Goal: Task Accomplishment & Management: Complete application form

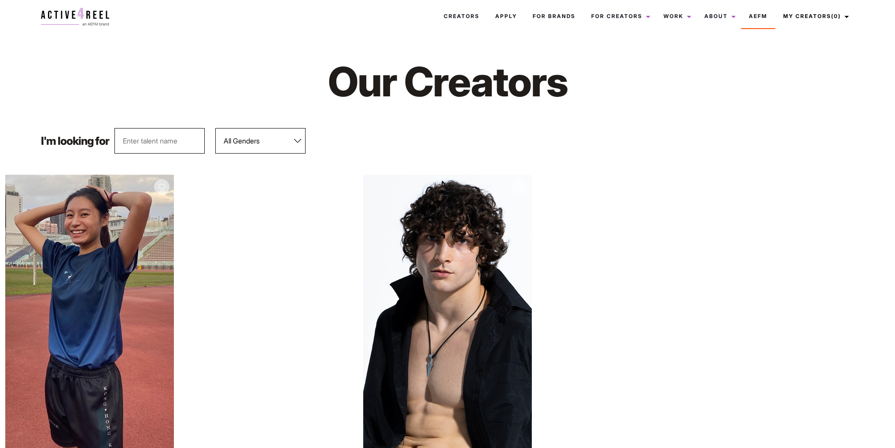
click at [247, 139] on select "All Genders Female Male" at bounding box center [260, 141] width 90 height 26
select select "563"
click at [215, 128] on select "All Genders Female Male" at bounding box center [260, 141] width 90 height 26
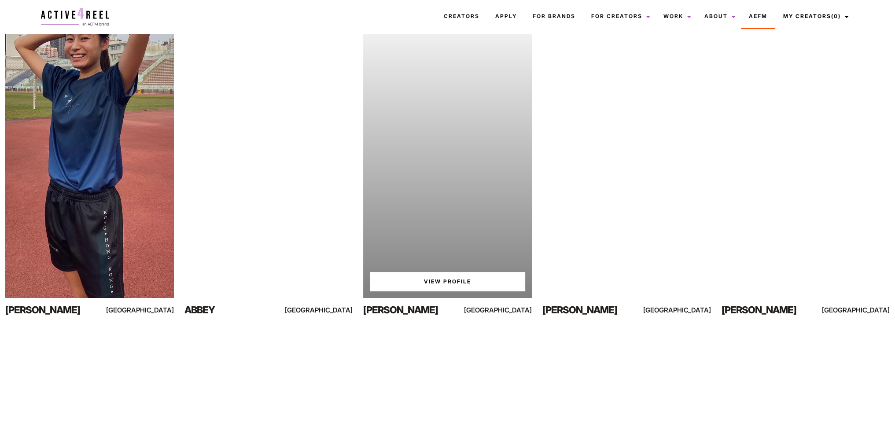
scroll to position [264, 0]
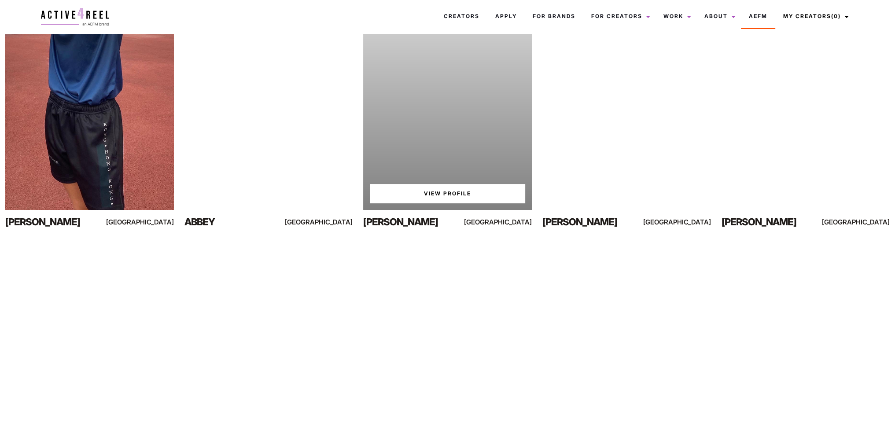
click at [409, 194] on link "View Profile" at bounding box center [447, 193] width 155 height 19
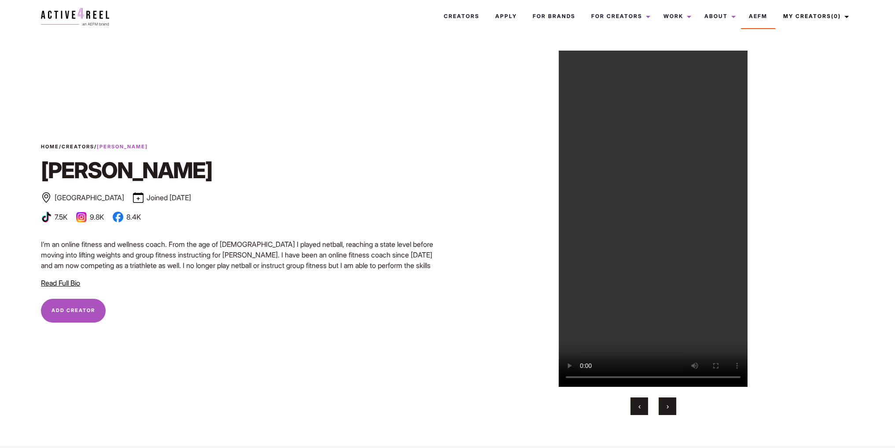
click at [87, 215] on li "9.8K" at bounding box center [90, 217] width 28 height 11
click at [80, 220] on img at bounding box center [81, 217] width 11 height 11
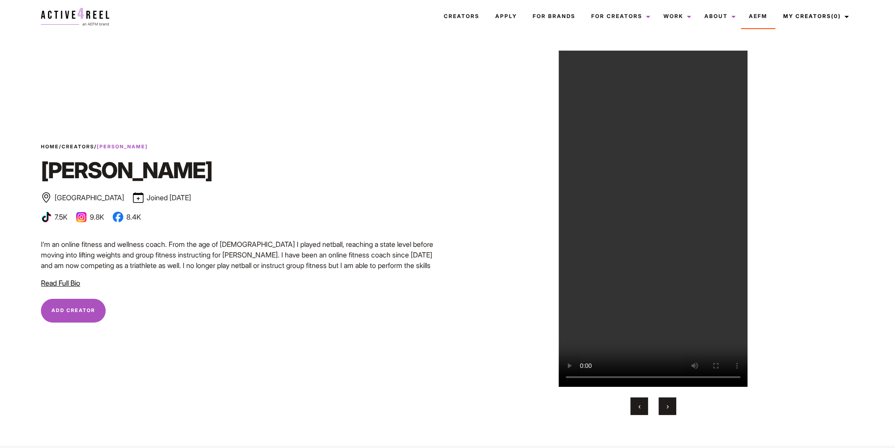
drag, startPoint x: 169, startPoint y: 257, endPoint x: 102, endPoint y: 271, distance: 68.4
click at [168, 259] on p "I’m an online fitness and wellness coach. From the age of 9 I played netball, r…" at bounding box center [241, 260] width 401 height 42
click at [73, 282] on span "Read Full Bio" at bounding box center [60, 283] width 39 height 9
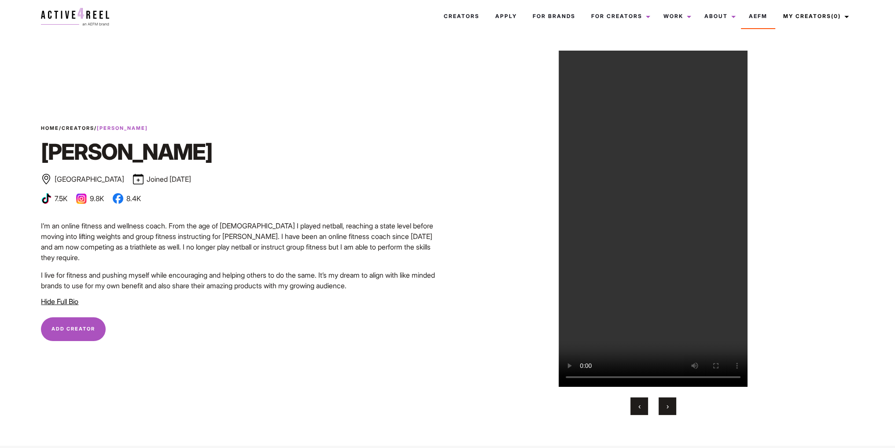
click at [92, 204] on li "9.8K" at bounding box center [90, 198] width 28 height 11
click at [87, 204] on img at bounding box center [81, 198] width 11 height 11
click at [85, 204] on img at bounding box center [81, 198] width 11 height 11
click at [81, 204] on img at bounding box center [81, 198] width 11 height 11
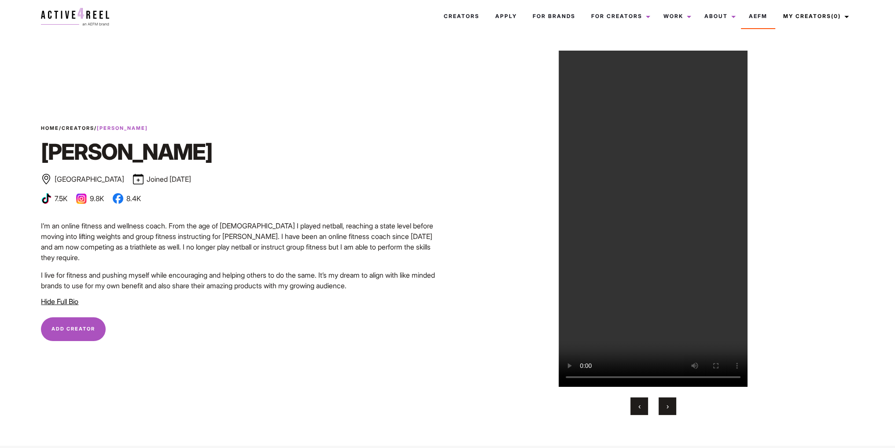
click at [81, 204] on img at bounding box center [81, 198] width 11 height 11
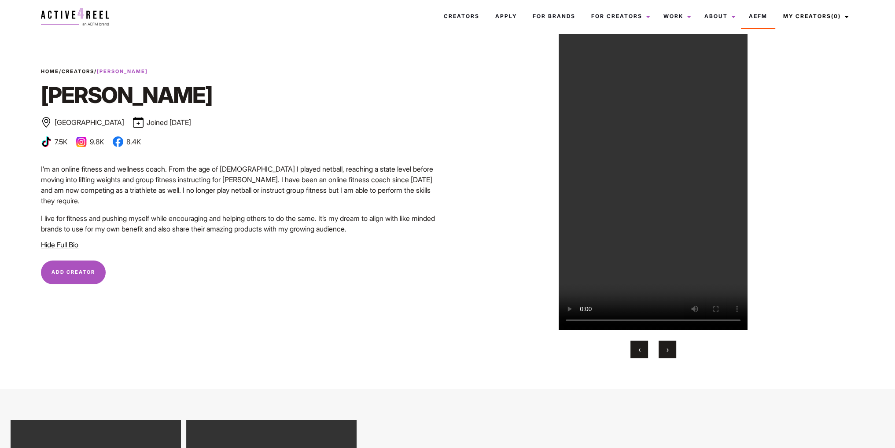
scroll to position [132, 0]
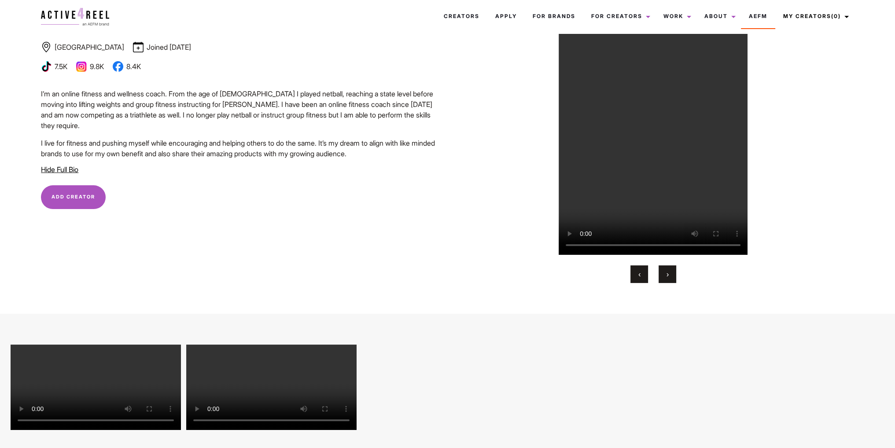
click at [665, 276] on button "›" at bounding box center [668, 275] width 18 height 18
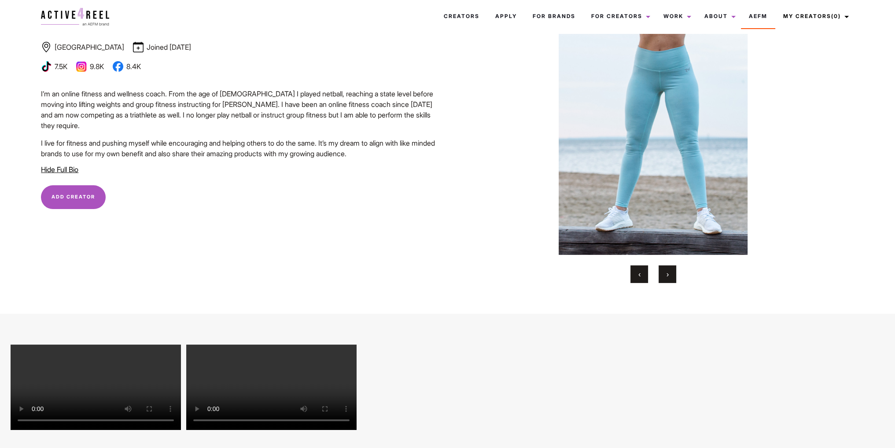
scroll to position [0, 0]
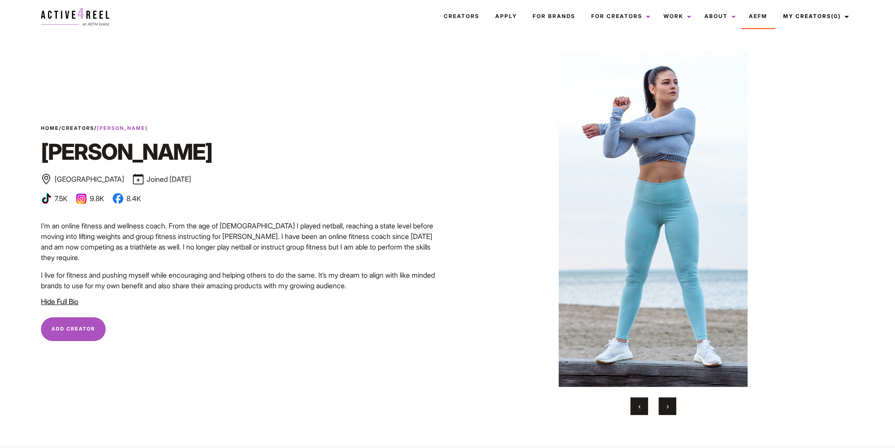
click at [671, 412] on button "›" at bounding box center [668, 407] width 18 height 18
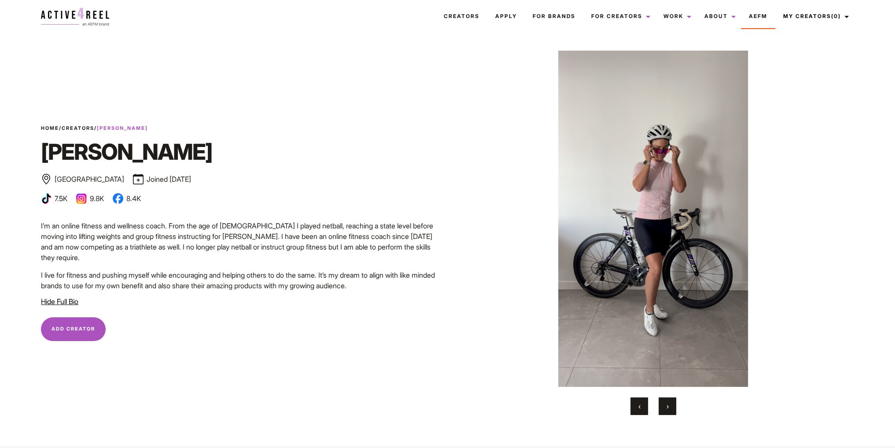
click at [662, 407] on button "›" at bounding box center [668, 407] width 18 height 18
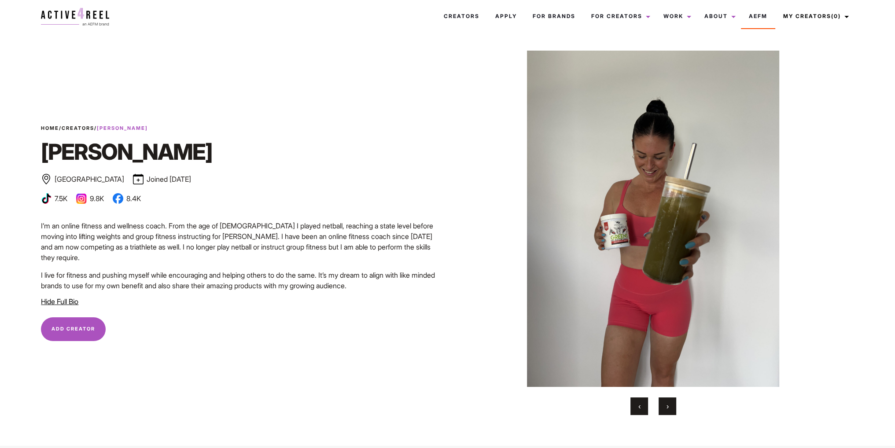
click at [662, 407] on button "›" at bounding box center [668, 407] width 18 height 18
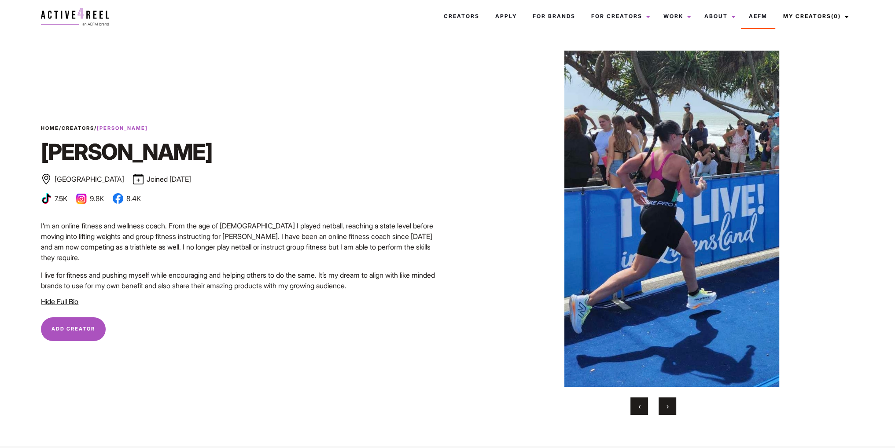
click at [662, 407] on button "›" at bounding box center [668, 407] width 18 height 18
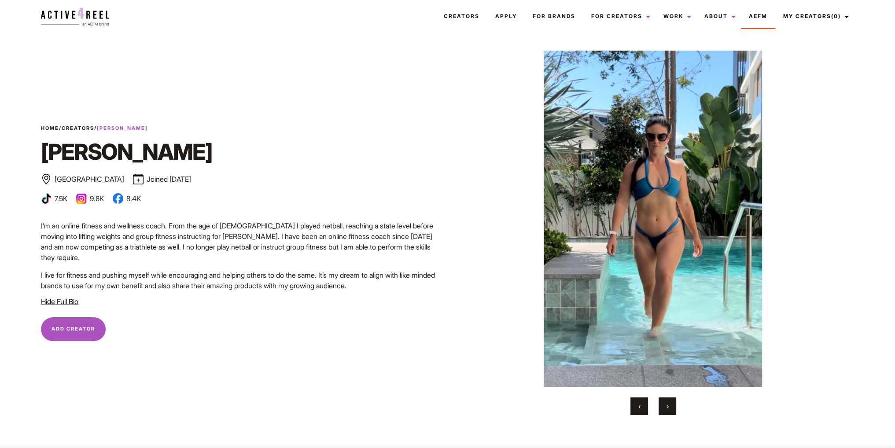
click at [662, 407] on button "›" at bounding box center [668, 407] width 18 height 18
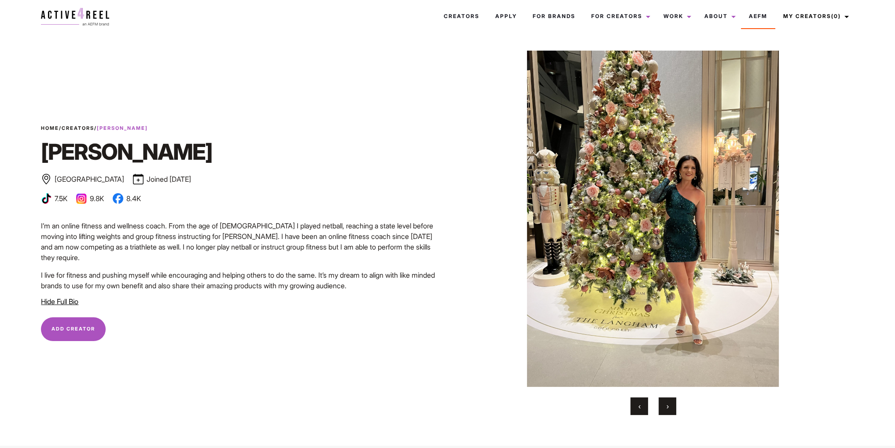
click at [662, 407] on button "›" at bounding box center [668, 407] width 18 height 18
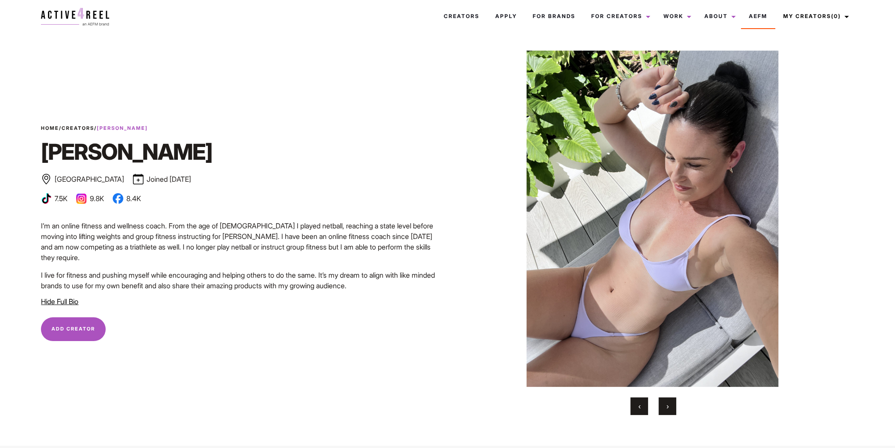
click at [607, 244] on img at bounding box center [652, 219] width 401 height 336
drag, startPoint x: 196, startPoint y: 187, endPoint x: 171, endPoint y: 190, distance: 24.9
click at [172, 190] on div "Home / Creators / Megan Megan Sunshine Coast Joined November 2024 Bronze Influe…" at bounding box center [241, 166] width 401 height 82
click at [132, 217] on div "Home / Creators / Megan Megan Sunshine Coast Joined November 2024 Bronze Influe…" at bounding box center [242, 216] width 412 height 183
click at [80, 201] on img at bounding box center [81, 198] width 11 height 11
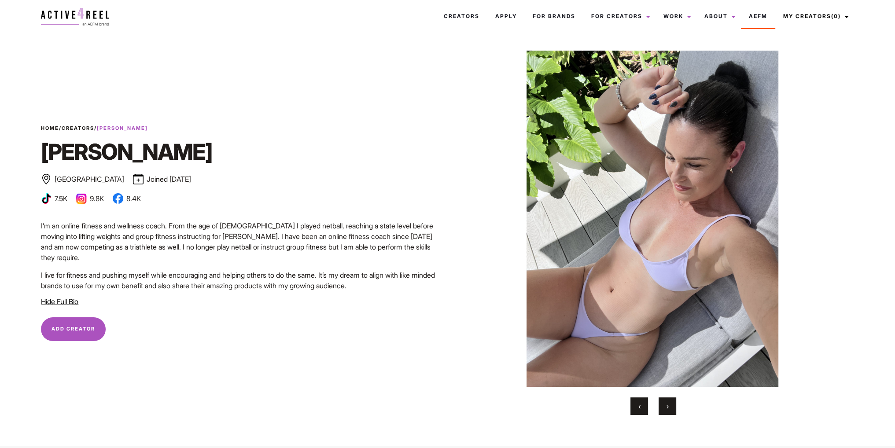
click at [80, 201] on img at bounding box center [81, 198] width 11 height 11
click at [96, 204] on li "9.8K" at bounding box center [90, 198] width 28 height 11
click at [272, 264] on div "I’m an online fitness and wellness coach. From the age of 9 I played netball, r…" at bounding box center [241, 256] width 401 height 70
click at [52, 297] on span "Hide Full Bio" at bounding box center [59, 301] width 37 height 9
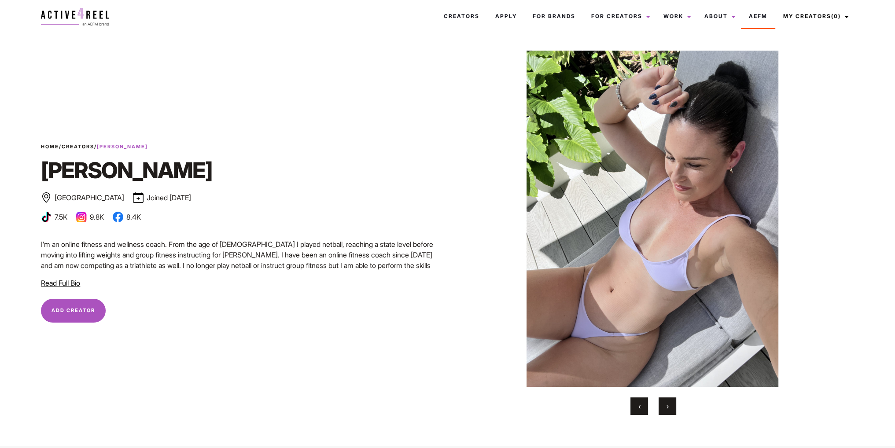
click at [85, 317] on button "Add Creator Remove Creator" at bounding box center [73, 311] width 65 height 24
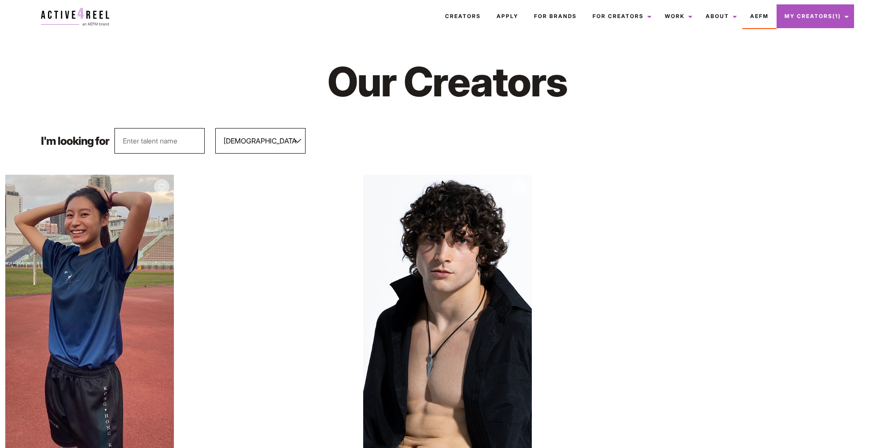
select select "563"
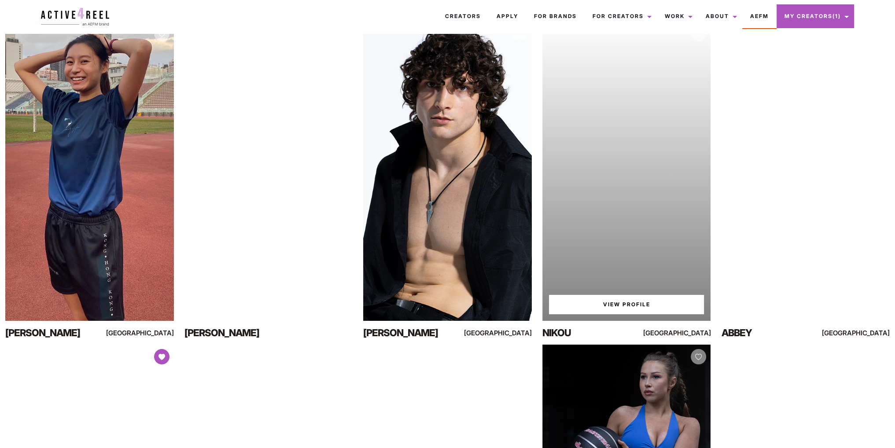
scroll to position [132, 0]
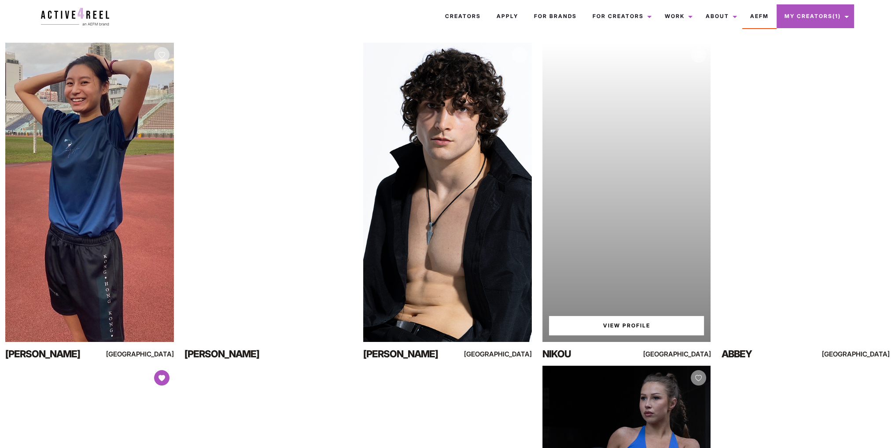
click at [657, 323] on link "View Profile" at bounding box center [626, 325] width 155 height 19
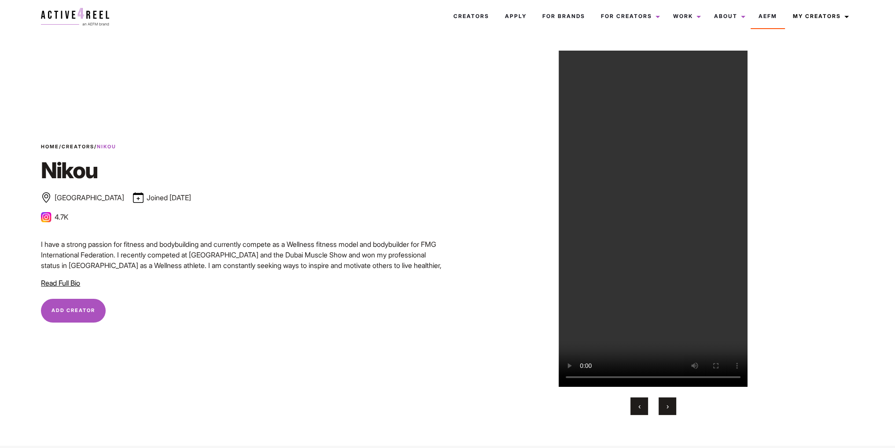
click at [74, 313] on span "Add Creator" at bounding box center [74, 310] width 44 height 6
click at [49, 217] on img at bounding box center [46, 217] width 11 height 11
click at [65, 216] on li "4.7K" at bounding box center [54, 217] width 27 height 11
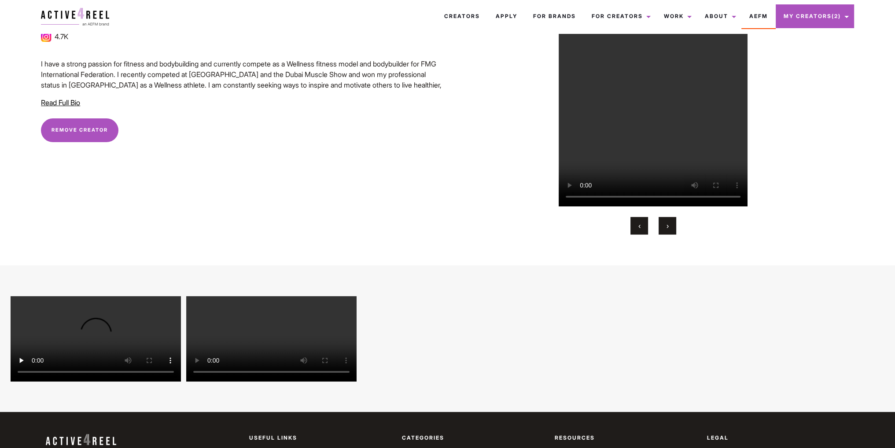
scroll to position [117, 0]
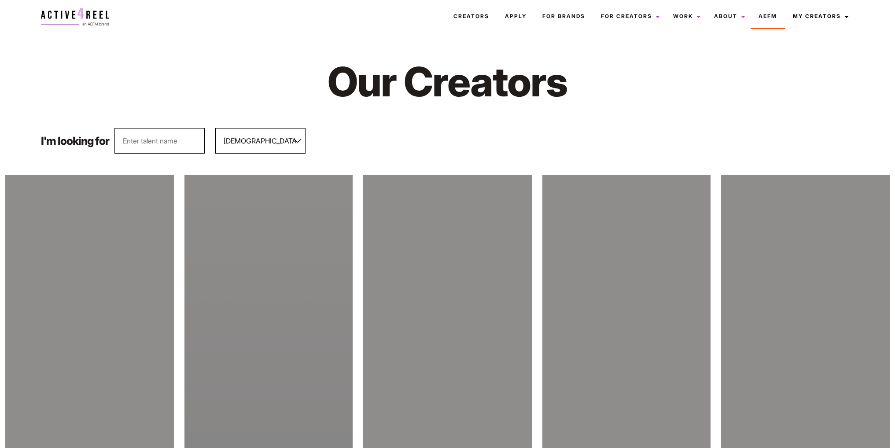
select select "563"
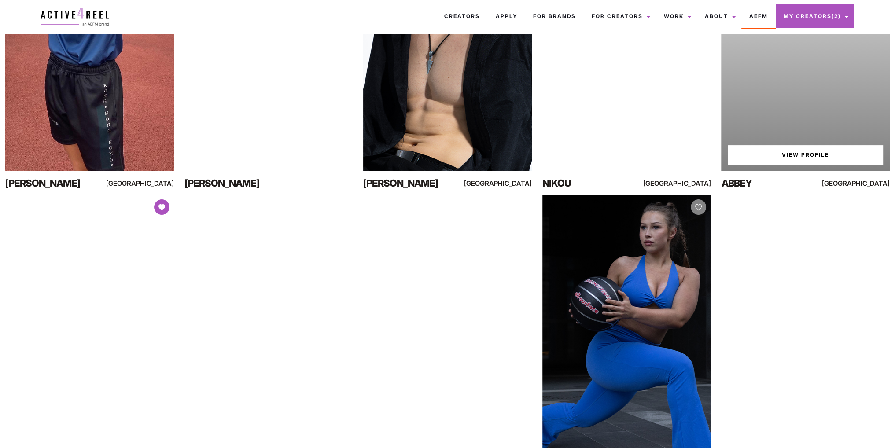
scroll to position [440, 0]
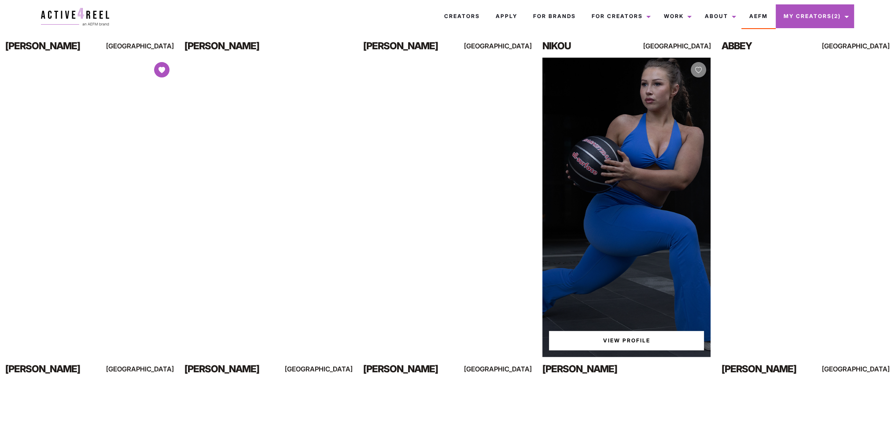
click at [625, 338] on link "View Profile" at bounding box center [626, 340] width 155 height 19
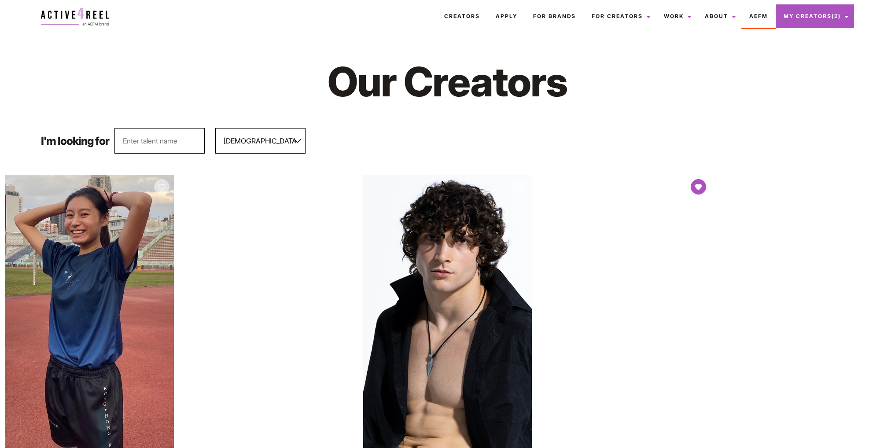
select select "563"
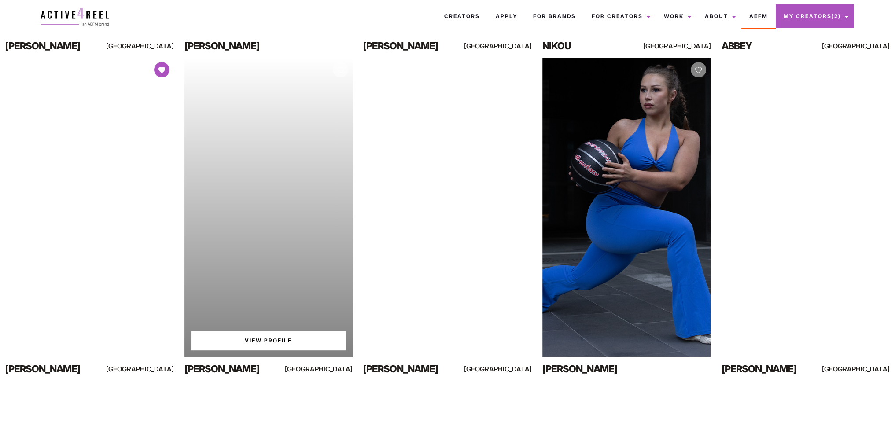
scroll to position [440, 0]
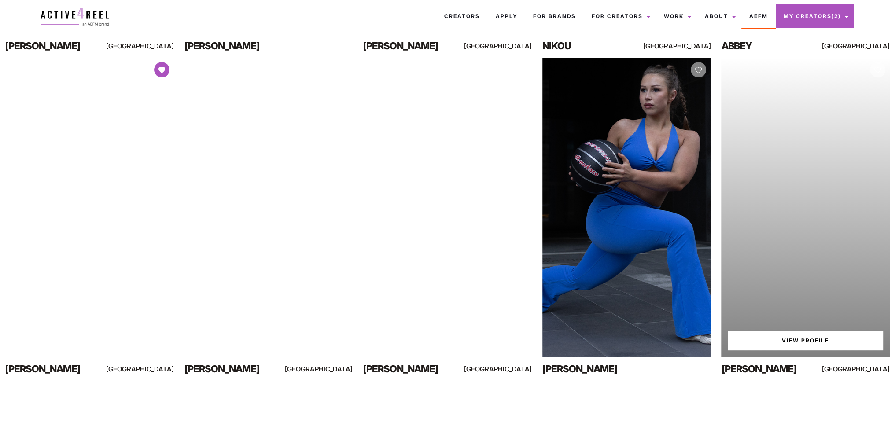
click at [789, 204] on div "Your browser does not support the video tag. View Profile" at bounding box center [805, 207] width 169 height 299
click at [780, 336] on link "View Profile" at bounding box center [805, 340] width 155 height 19
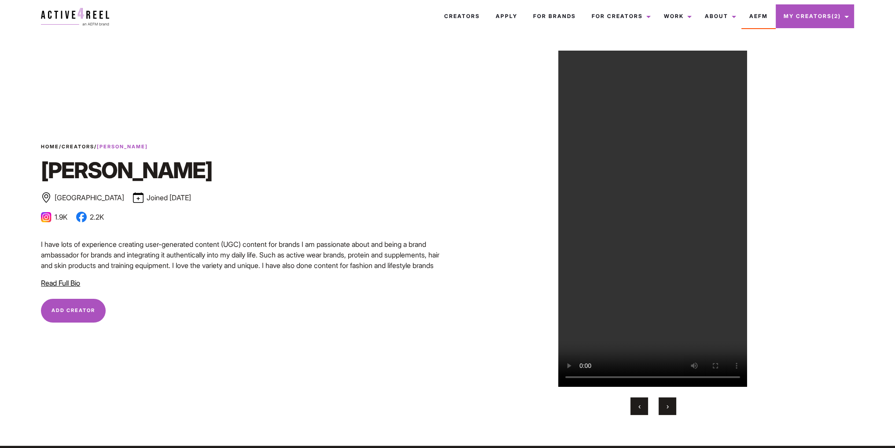
click at [91, 309] on span "Add Creator" at bounding box center [74, 310] width 44 height 6
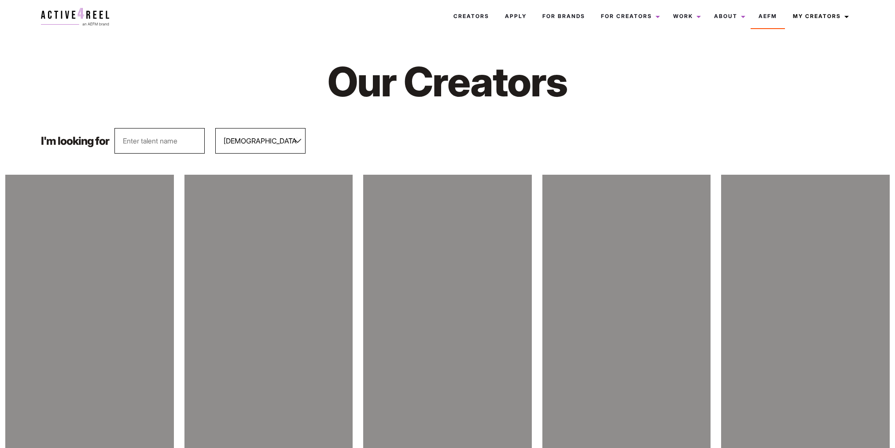
select select "563"
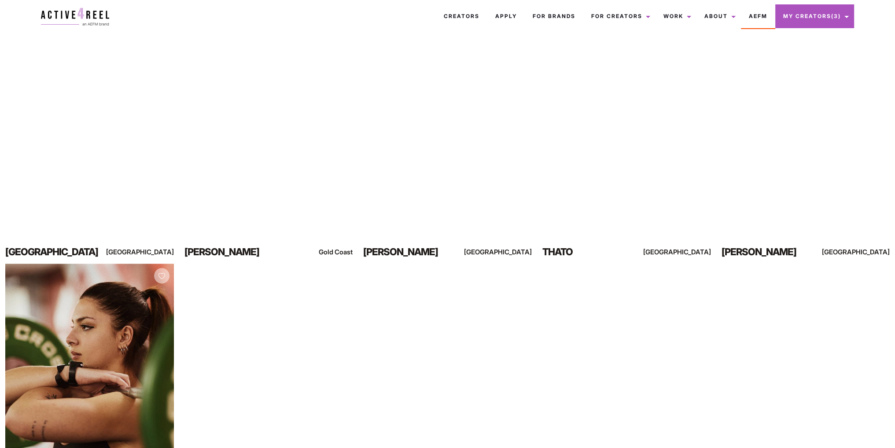
scroll to position [780, 0]
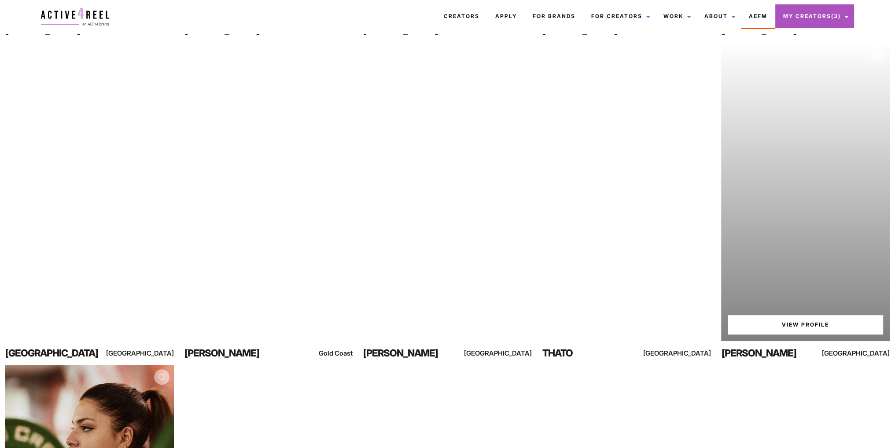
click at [828, 323] on link "View Profile" at bounding box center [805, 324] width 155 height 19
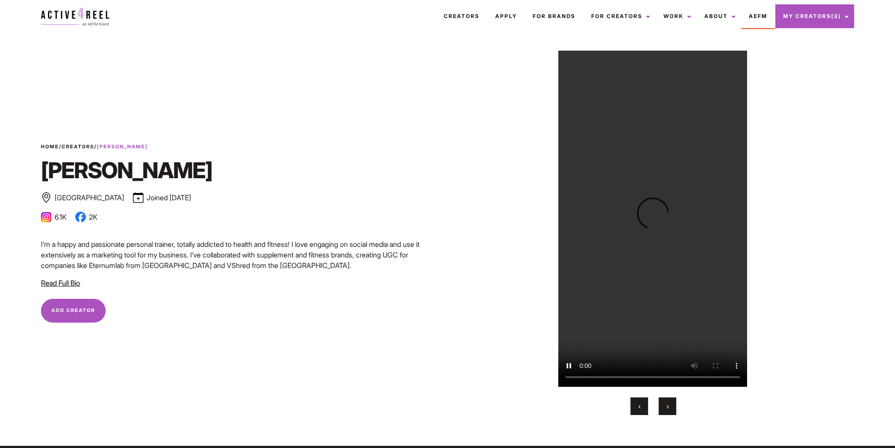
click at [93, 311] on span "Add Creator" at bounding box center [74, 310] width 44 height 6
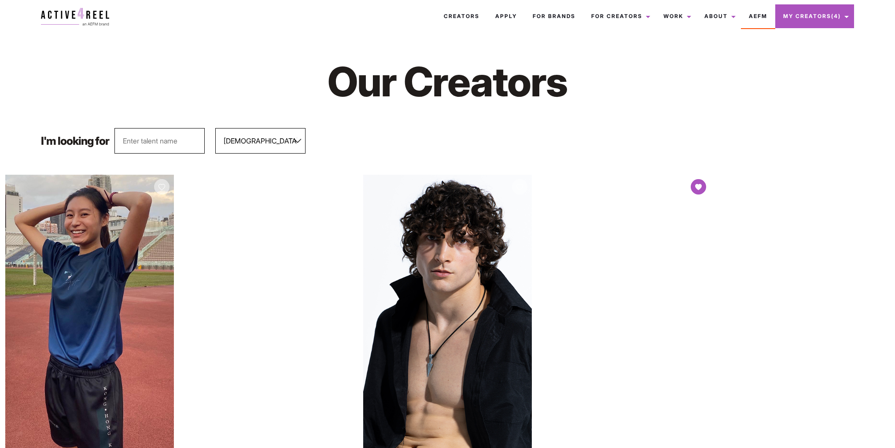
select select "563"
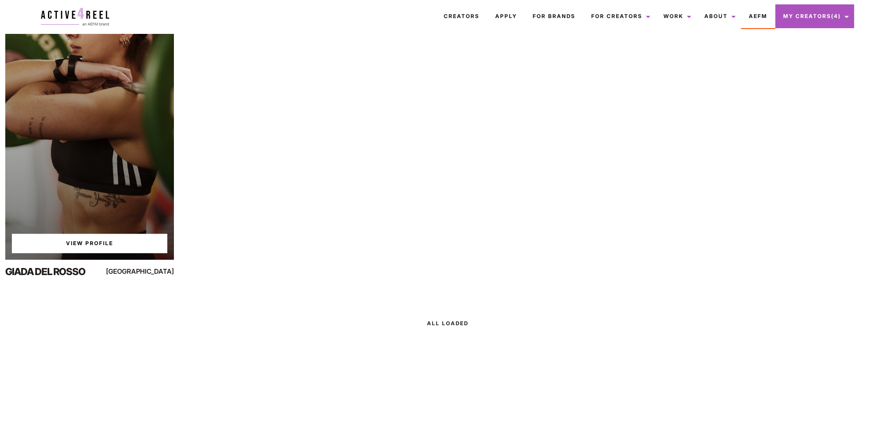
scroll to position [1179, 0]
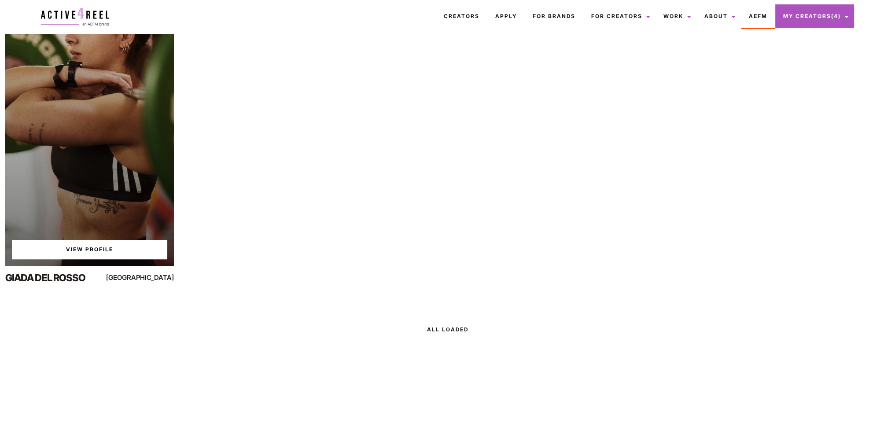
click at [140, 217] on div "View Profile" at bounding box center [89, 115] width 169 height 299
click at [92, 254] on link "View Profile" at bounding box center [89, 249] width 155 height 19
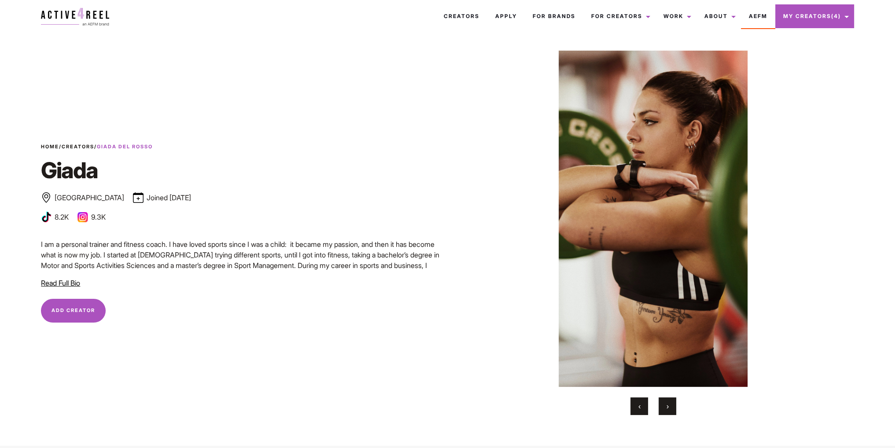
click at [69, 281] on span "Read Full Bio" at bounding box center [60, 283] width 39 height 9
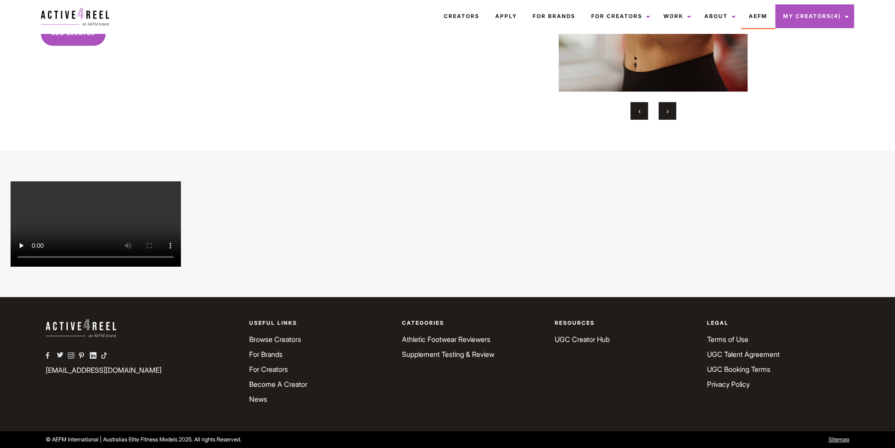
scroll to position [396, 0]
click at [90, 267] on video "Your browser does not support the video tag" at bounding box center [96, 223] width 170 height 85
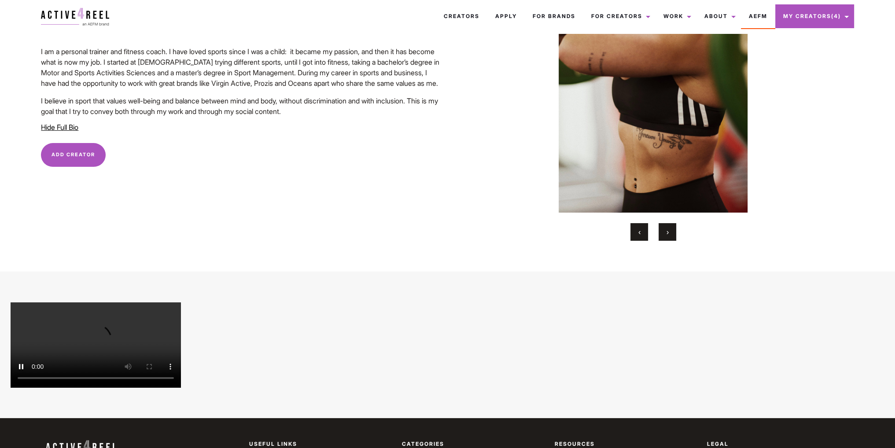
scroll to position [44, 0]
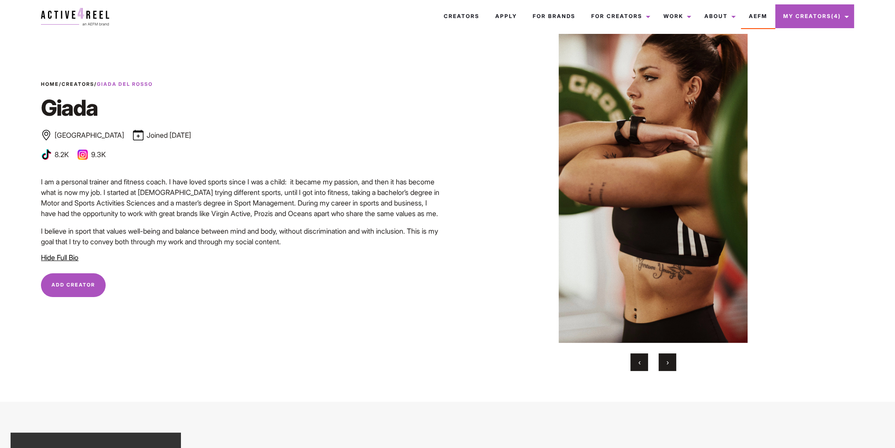
click at [66, 289] on button "Add Creator Remove Creator" at bounding box center [73, 286] width 65 height 24
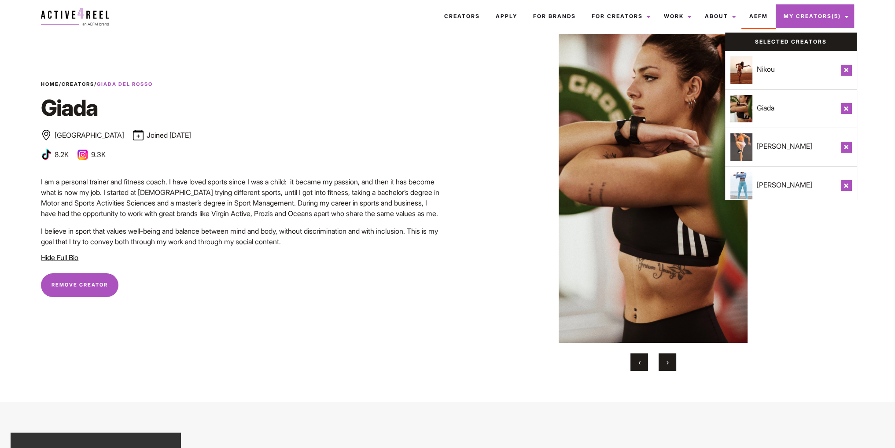
click at [843, 19] on link "My Creators (5)" at bounding box center [815, 16] width 78 height 24
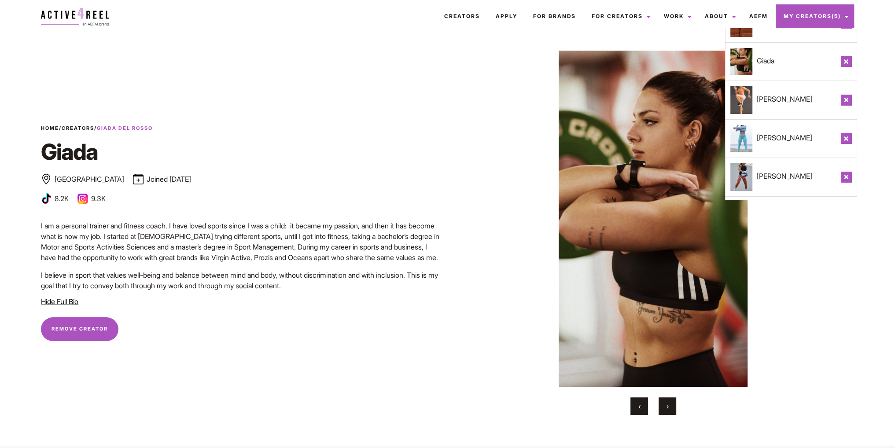
scroll to position [85, 0]
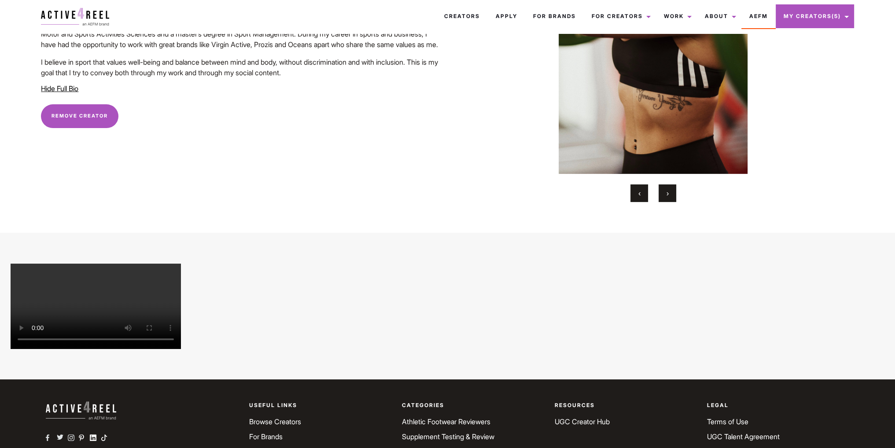
scroll to position [88, 0]
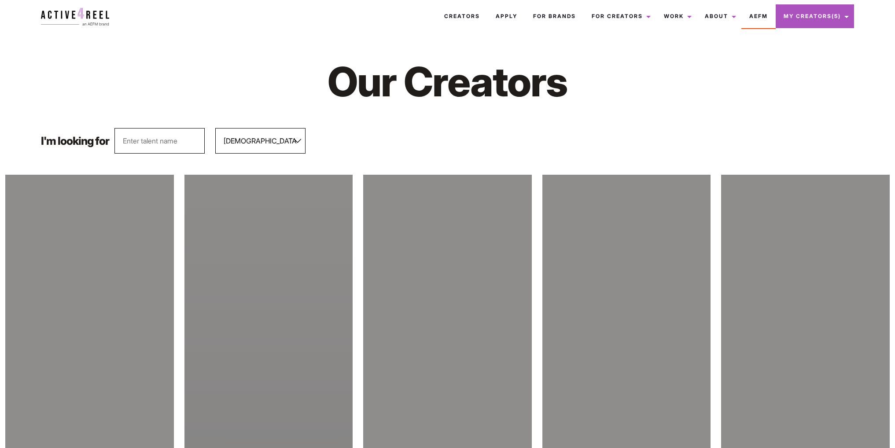
select select "563"
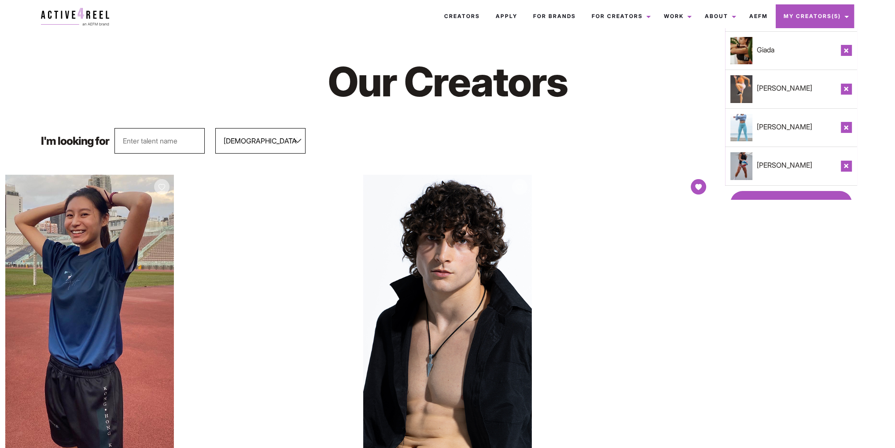
scroll to position [85, 0]
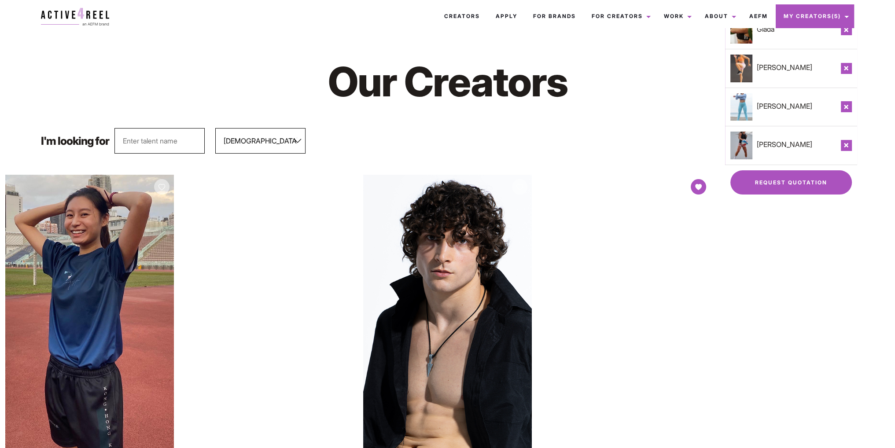
click at [795, 174] on link "Request Quotation" at bounding box center [792, 182] width 122 height 24
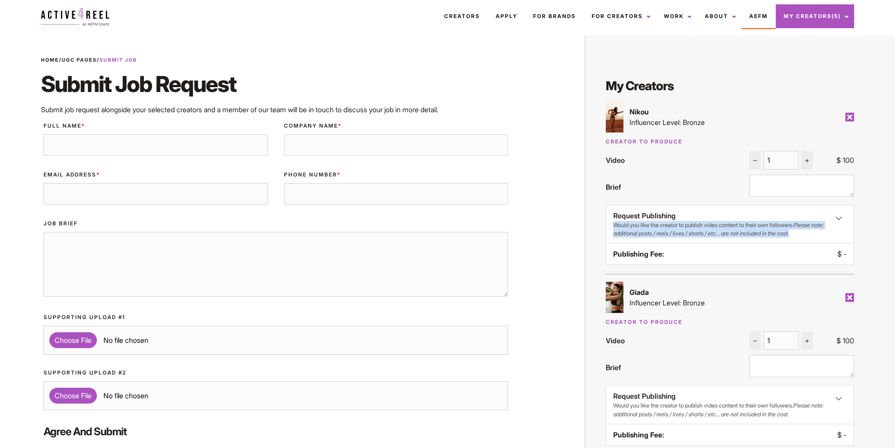
drag, startPoint x: 614, startPoint y: 224, endPoint x: 808, endPoint y: 237, distance: 194.7
click at [808, 237] on div "Request Publishing Would you like the creator to publish video content to their…" at bounding box center [730, 235] width 248 height 60
click at [787, 259] on div "Publishing Fee: $ -" at bounding box center [730, 254] width 233 height 11
drag, startPoint x: 791, startPoint y: 222, endPoint x: 795, endPoint y: 232, distance: 10.7
click at [795, 232] on small "Would you like the creator to publish video content to their own followers. Ple…" at bounding box center [723, 229] width 218 height 17
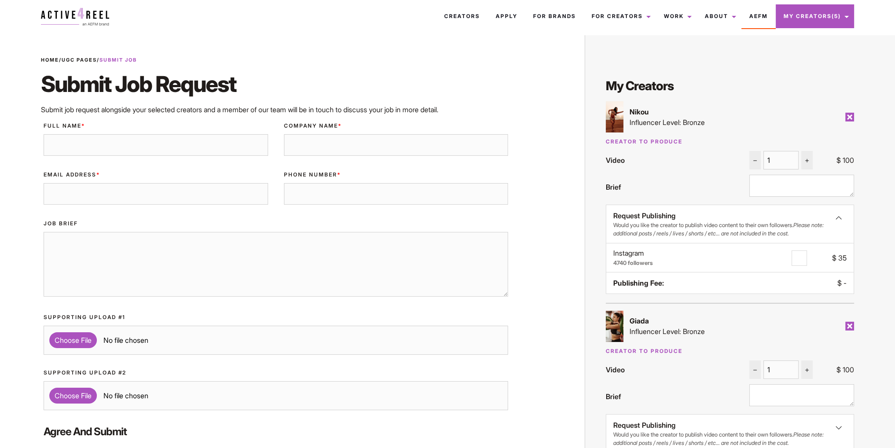
click at [677, 256] on label "Instagram 4740 followers" at bounding box center [703, 258] width 178 height 18
click at [836, 256] on span "$" at bounding box center [834, 258] width 4 height 9
click at [685, 284] on div "Publishing Fee: $ -" at bounding box center [730, 283] width 233 height 11
click at [796, 258] on input "checkbox" at bounding box center [799, 258] width 15 height 15
click at [799, 259] on input "checkbox" at bounding box center [799, 258] width 15 height 15
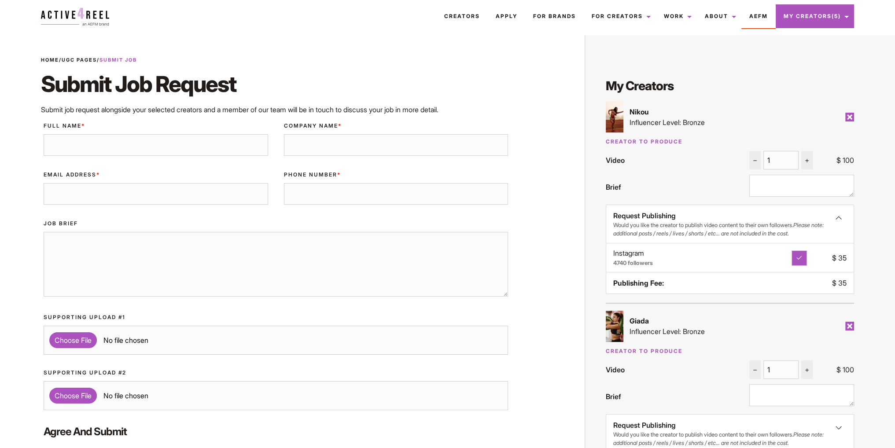
checkbox input "false"
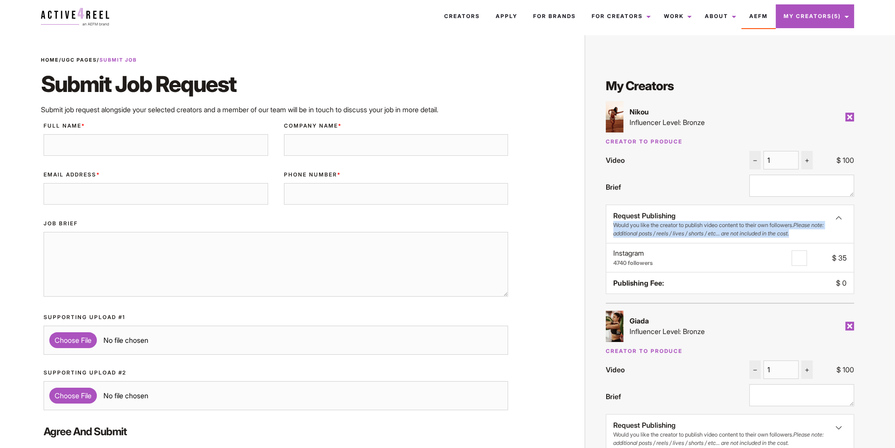
drag, startPoint x: 607, startPoint y: 226, endPoint x: 831, endPoint y: 235, distance: 223.5
click at [831, 235] on div "Request Publishing Would you like the creator to publish video content to their…" at bounding box center [730, 249] width 248 height 89
click at [780, 231] on em "Please note: additional posts / reels / lives / shorts / etc... are not include…" at bounding box center [719, 229] width 211 height 15
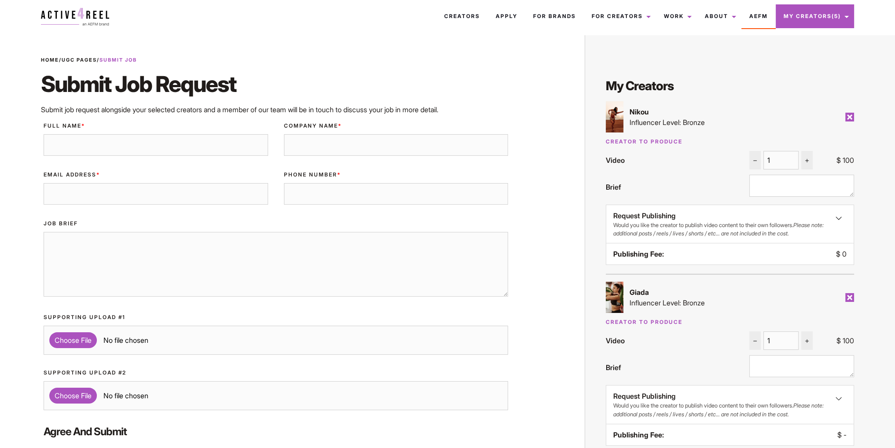
click at [830, 220] on div "Request Publishing Would you like the creator to publish video content to their…" at bounding box center [730, 227] width 233 height 33
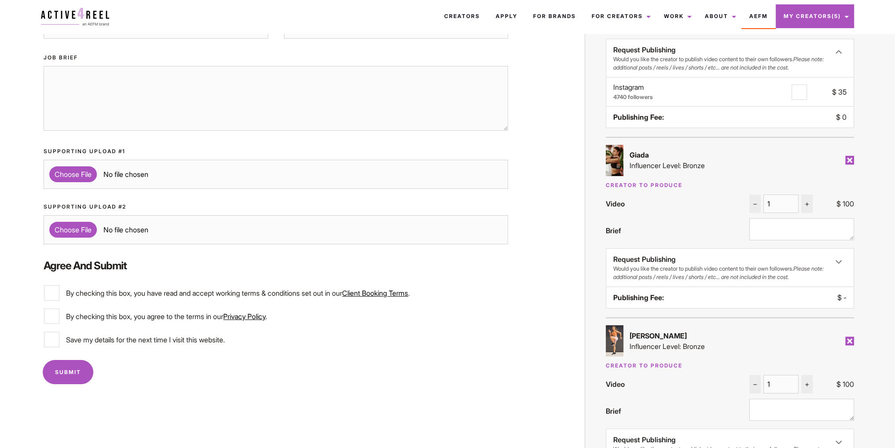
scroll to position [176, 0]
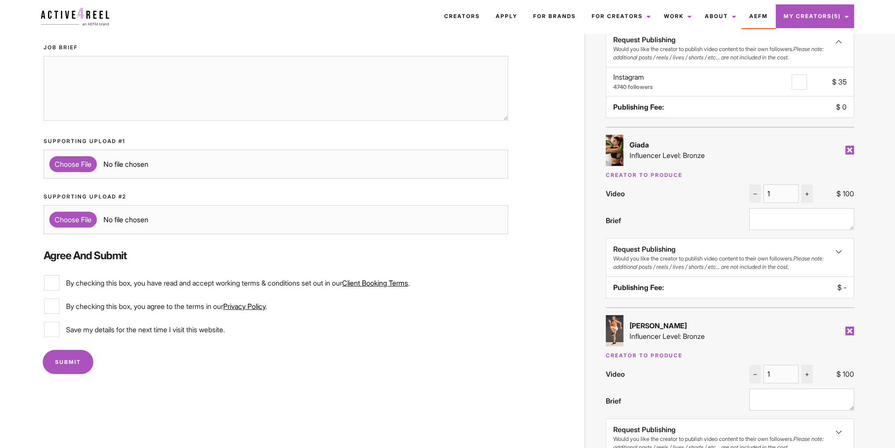
click at [837, 259] on div "Request Publishing Would you like the creator to publish video content to their…" at bounding box center [730, 260] width 233 height 33
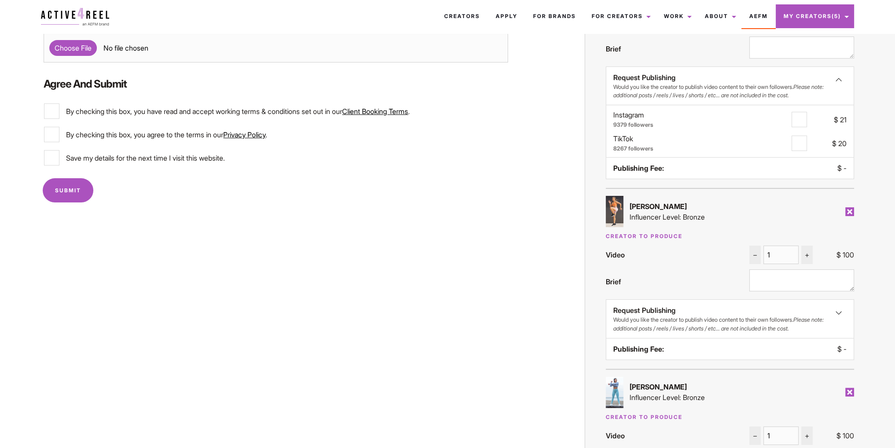
scroll to position [352, 0]
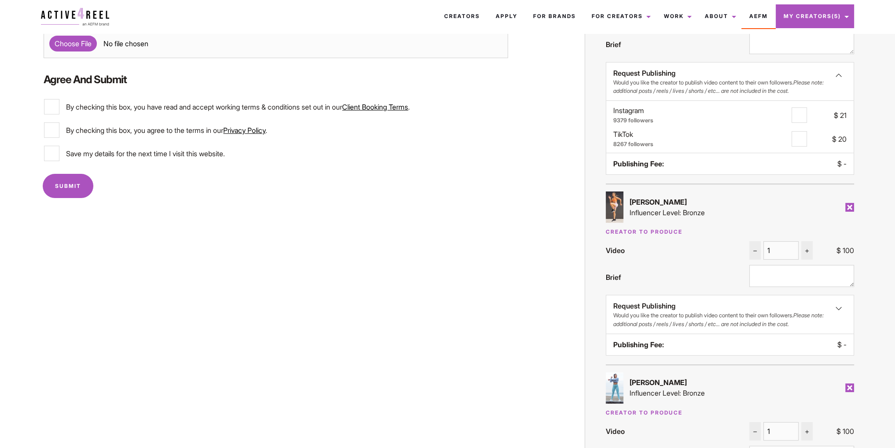
click at [836, 318] on div "Request Publishing Would you like the creator to publish video content to their…" at bounding box center [730, 317] width 233 height 33
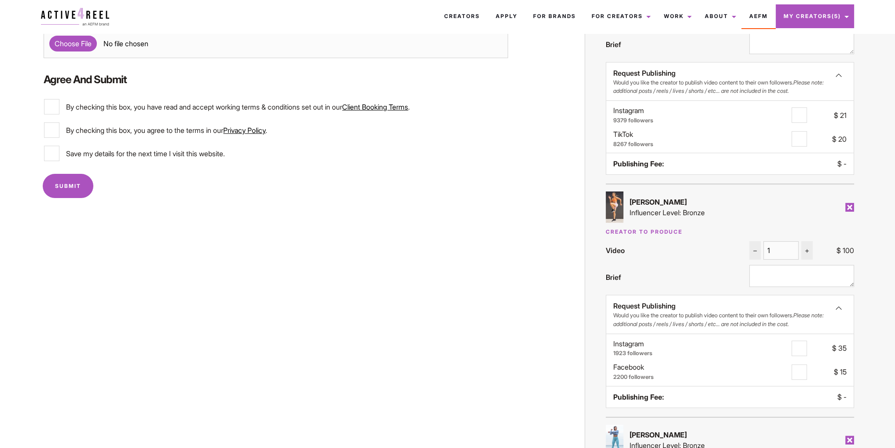
scroll to position [440, 0]
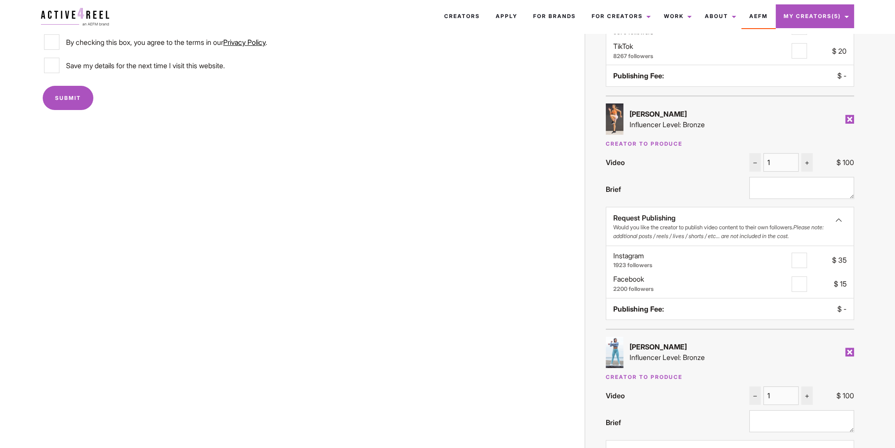
click at [621, 257] on label "Instagram 1923 followers" at bounding box center [703, 260] width 178 height 18
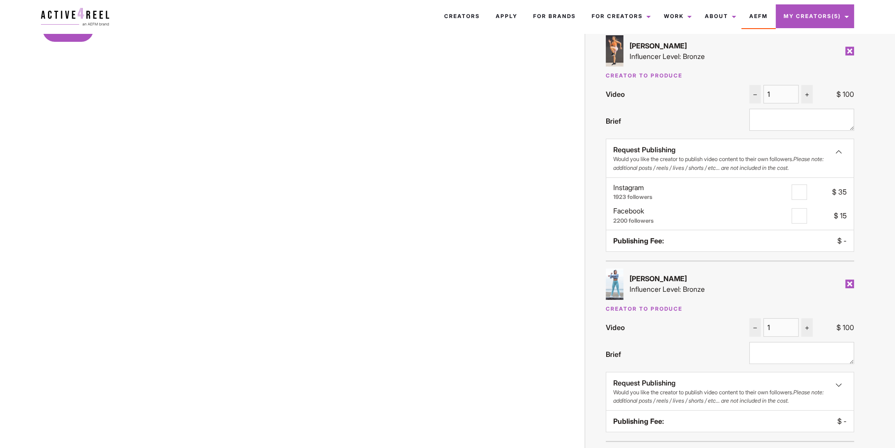
scroll to position [529, 0]
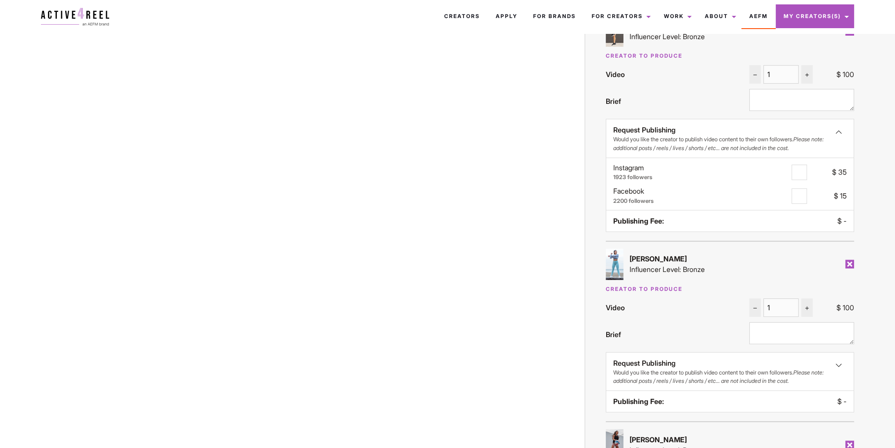
click at [634, 259] on strong "[PERSON_NAME]" at bounding box center [658, 259] width 57 height 9
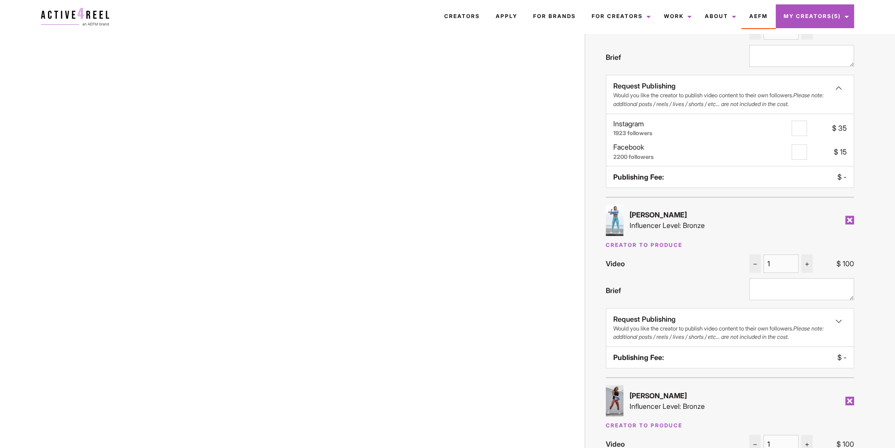
scroll to position [617, 0]
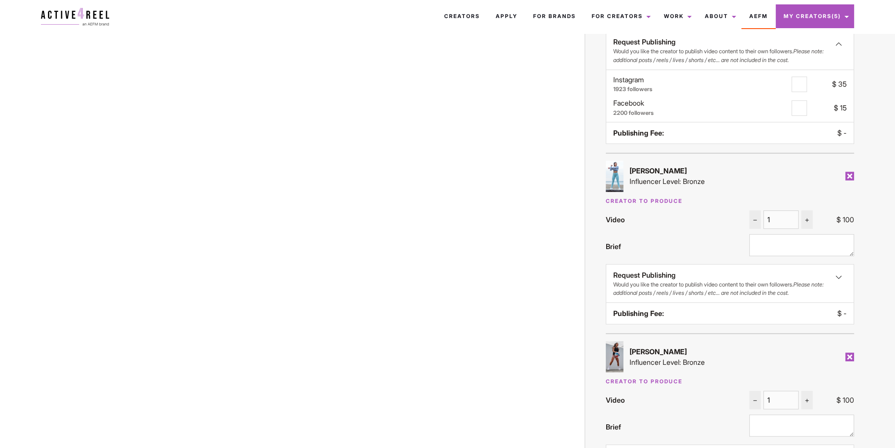
click at [840, 278] on div "Request Publishing Would you like the creator to publish video content to their…" at bounding box center [730, 286] width 233 height 33
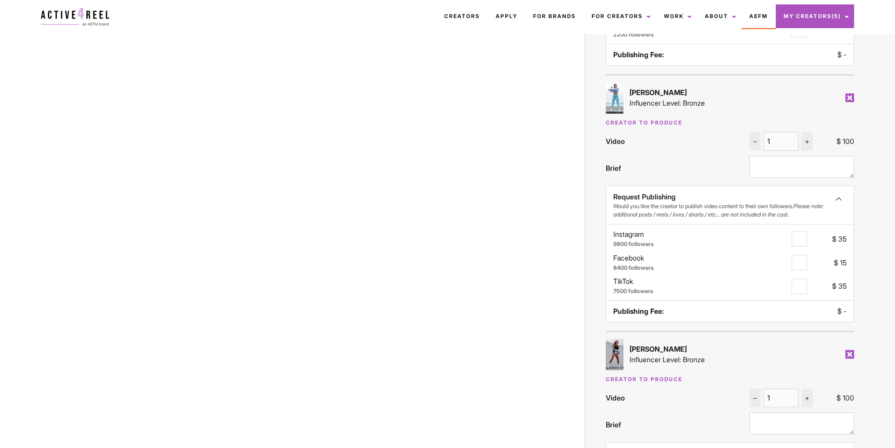
scroll to position [705, 0]
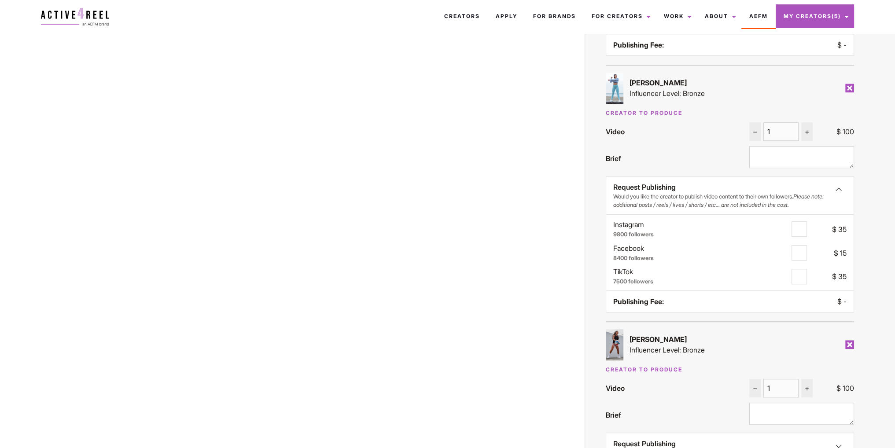
click at [802, 229] on input "checkbox" at bounding box center [799, 229] width 15 height 15
checkbox input "true"
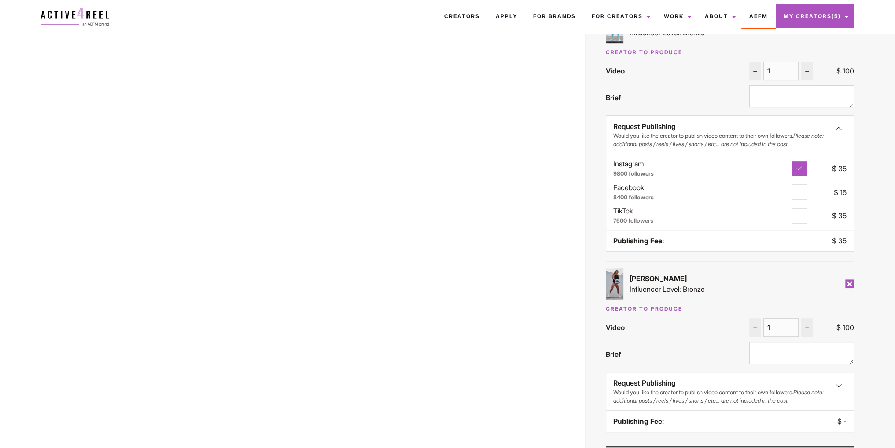
scroll to position [837, 0]
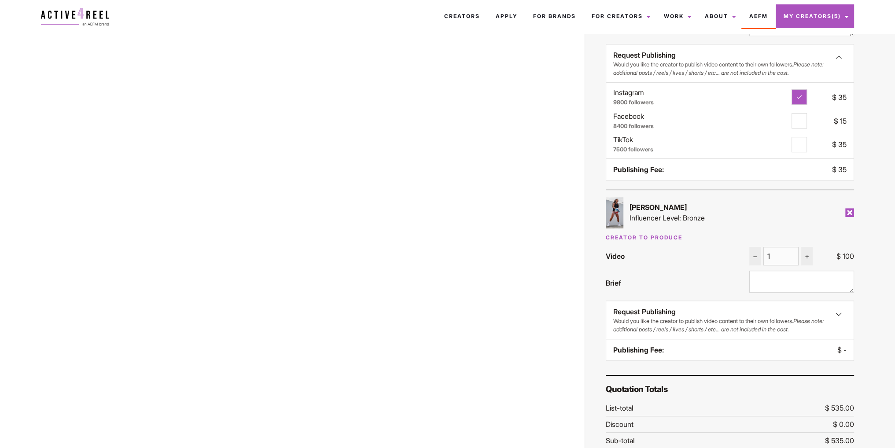
click at [747, 324] on small "Would you like the creator to publish video content to their own followers. Ple…" at bounding box center [723, 325] width 218 height 17
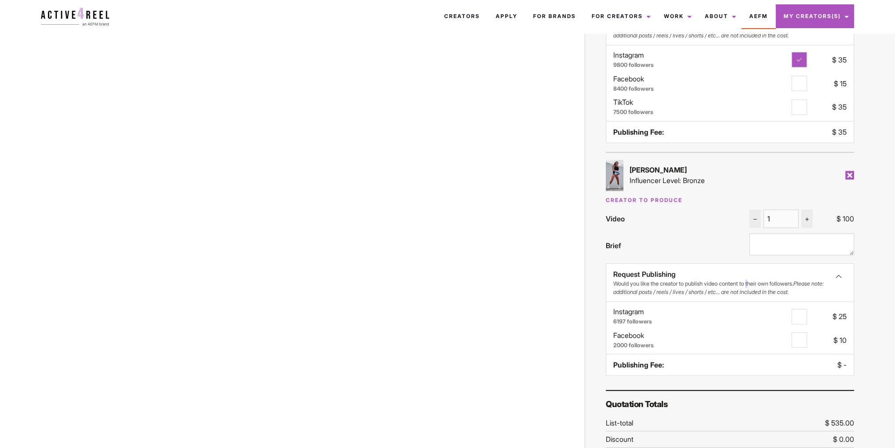
scroll to position [925, 0]
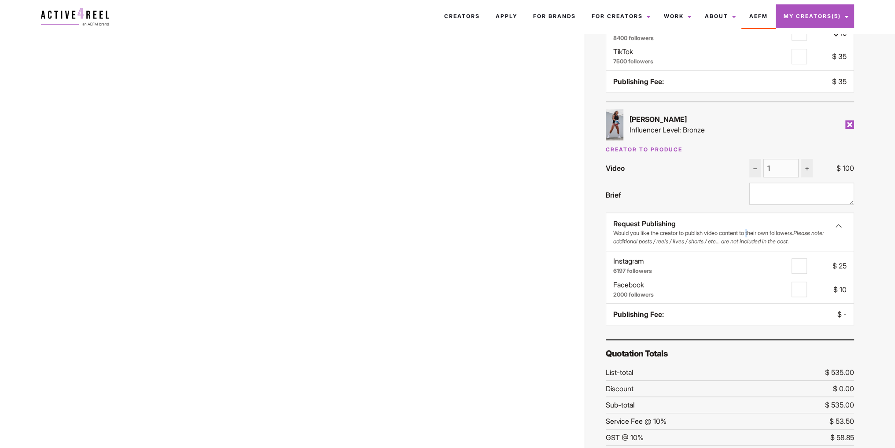
click at [802, 272] on input "checkbox" at bounding box center [799, 266] width 15 height 15
checkbox input "true"
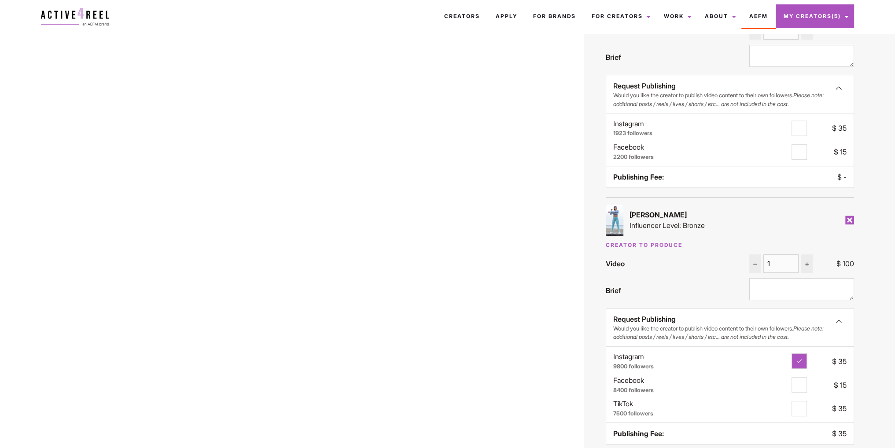
scroll to position [440, 0]
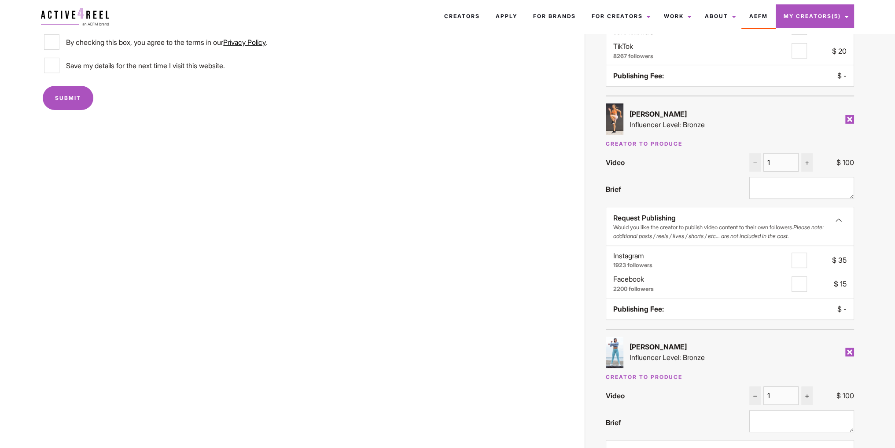
click at [803, 259] on input "checkbox" at bounding box center [799, 260] width 15 height 15
checkbox input "true"
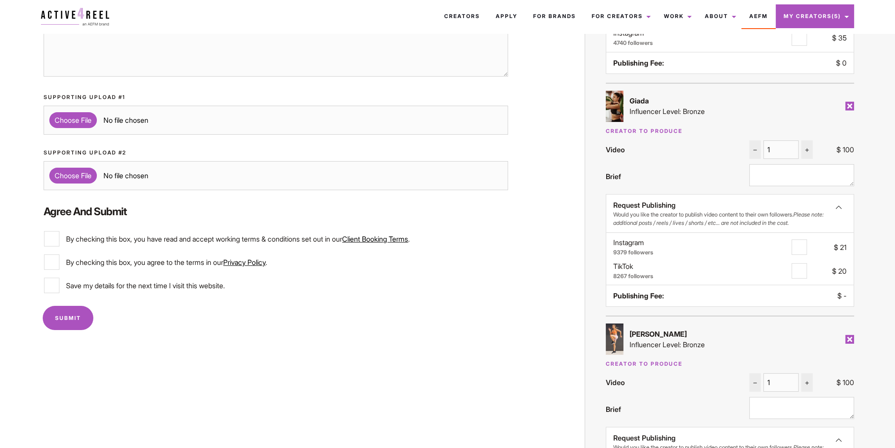
scroll to position [176, 0]
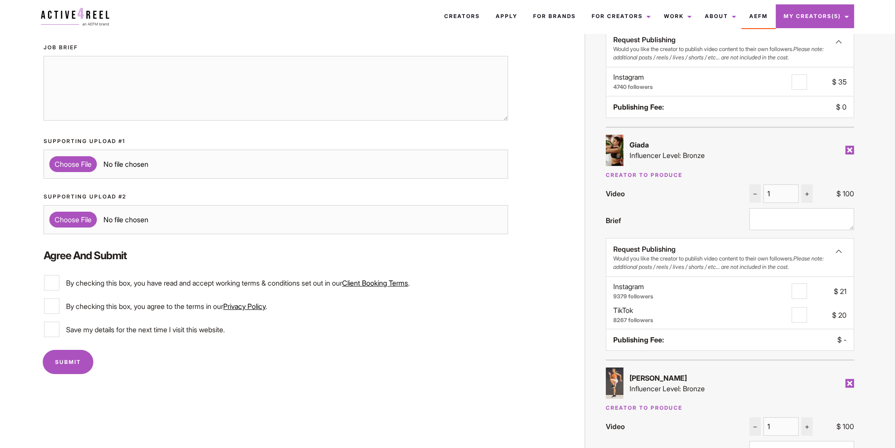
click at [802, 291] on input "checkbox" at bounding box center [799, 291] width 15 height 15
checkbox input "true"
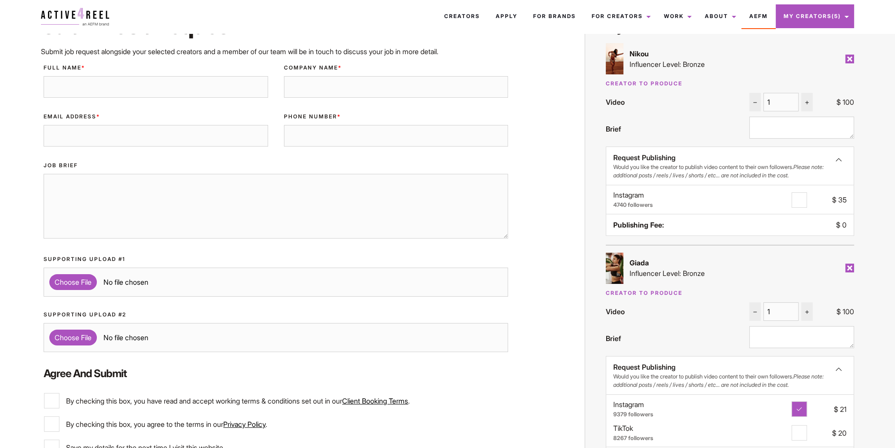
scroll to position [44, 0]
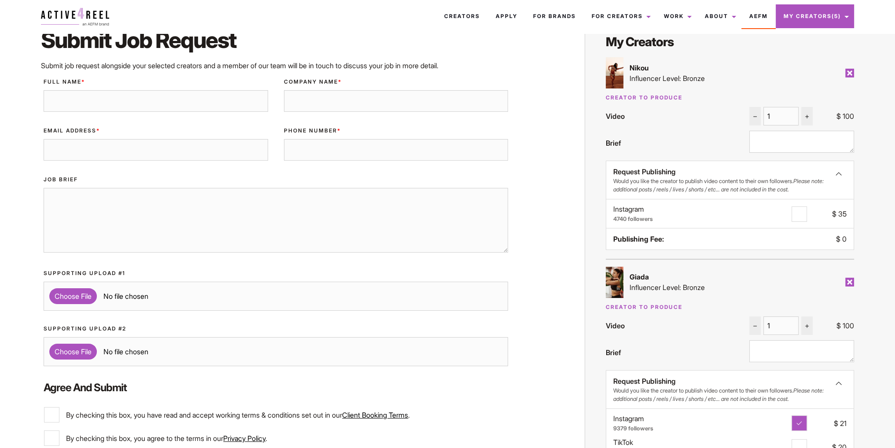
click at [802, 213] on input "checkbox" at bounding box center [799, 214] width 15 height 15
checkbox input "true"
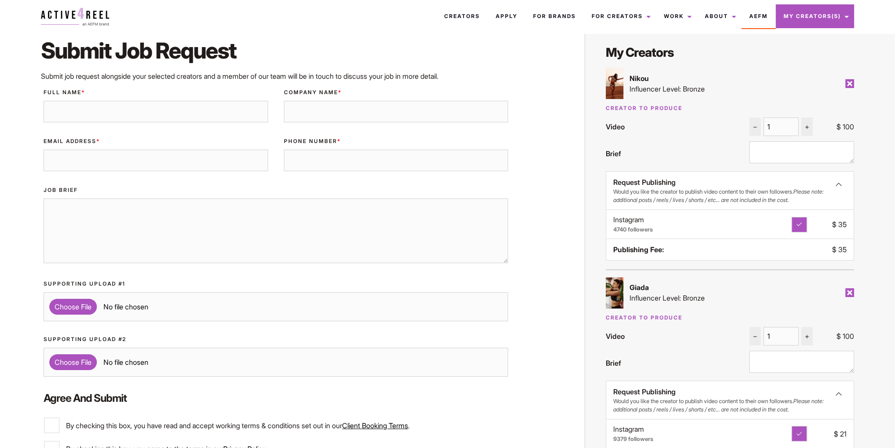
scroll to position [0, 0]
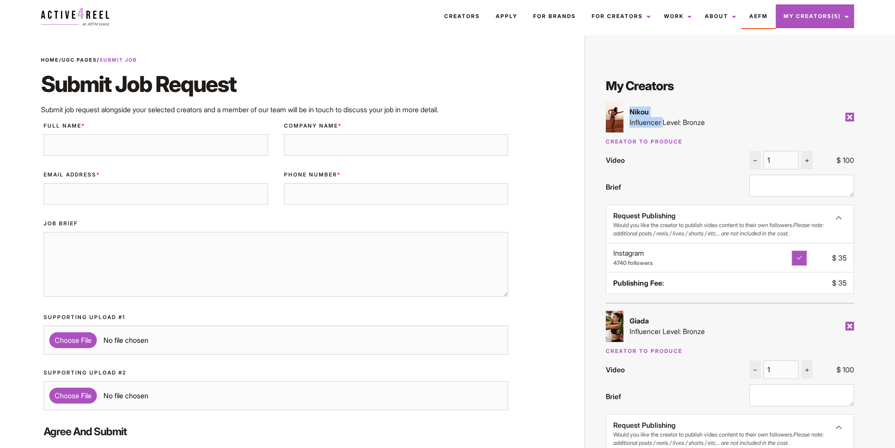
drag, startPoint x: 627, startPoint y: 115, endPoint x: 664, endPoint y: 117, distance: 37.0
click at [664, 117] on div "Nikou Influencer Level: Bronze" at bounding box center [730, 116] width 248 height 31
click at [706, 311] on div "Giada Influencer Level: Bronze" at bounding box center [730, 326] width 248 height 31
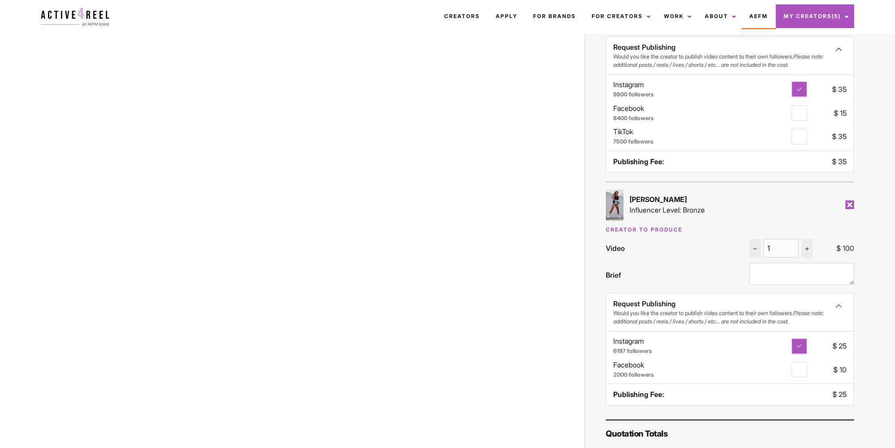
scroll to position [826, 0]
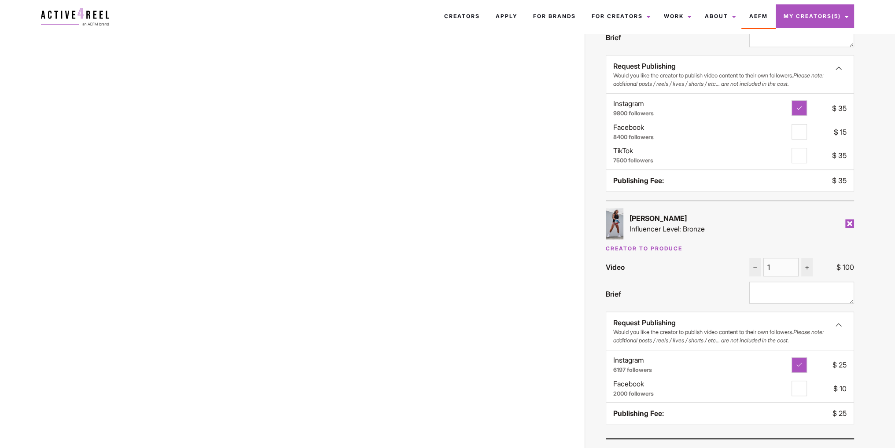
click at [614, 226] on img at bounding box center [615, 223] width 18 height 31
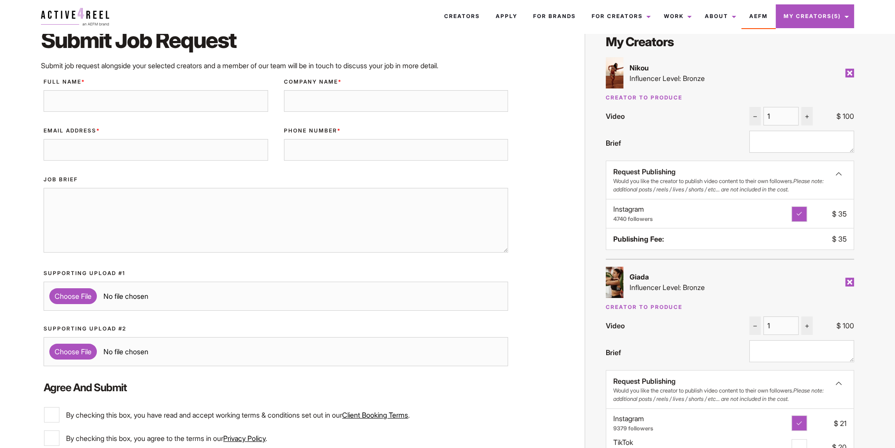
scroll to position [0, 0]
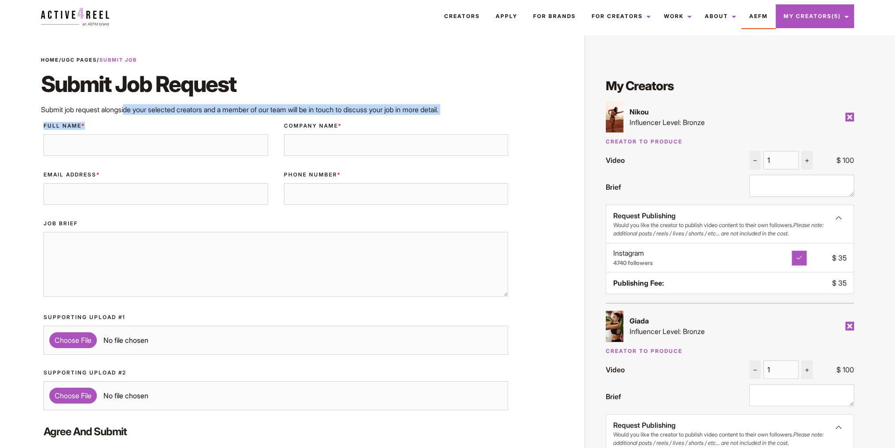
drag, startPoint x: 125, startPoint y: 108, endPoint x: 179, endPoint y: 119, distance: 54.8
click at [468, 106] on p "Submit job request alongside your selected creators and a member of our team wi…" at bounding box center [276, 109] width 470 height 11
drag, startPoint x: 468, startPoint y: 106, endPoint x: 74, endPoint y: 114, distance: 394.3
click at [74, 114] on p "Submit job request alongside your selected creators and a member of our team wi…" at bounding box center [276, 109] width 470 height 11
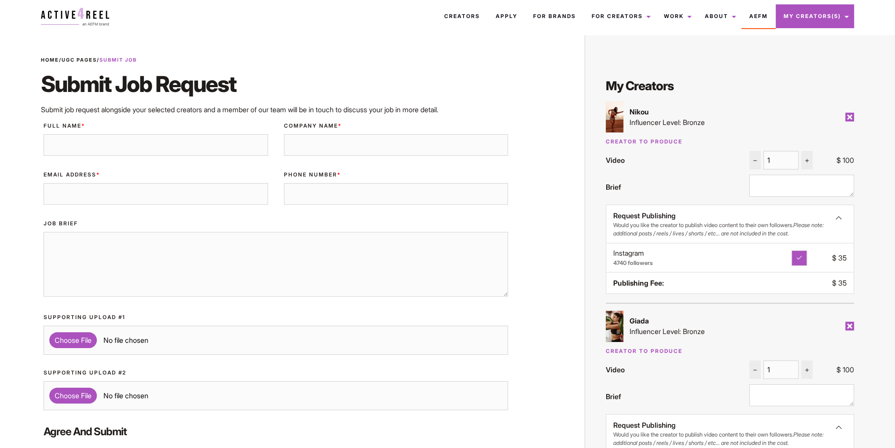
click at [226, 151] on input "Full Name *" at bounding box center [156, 145] width 225 height 22
click at [464, 18] on link "Creators" at bounding box center [462, 16] width 52 height 24
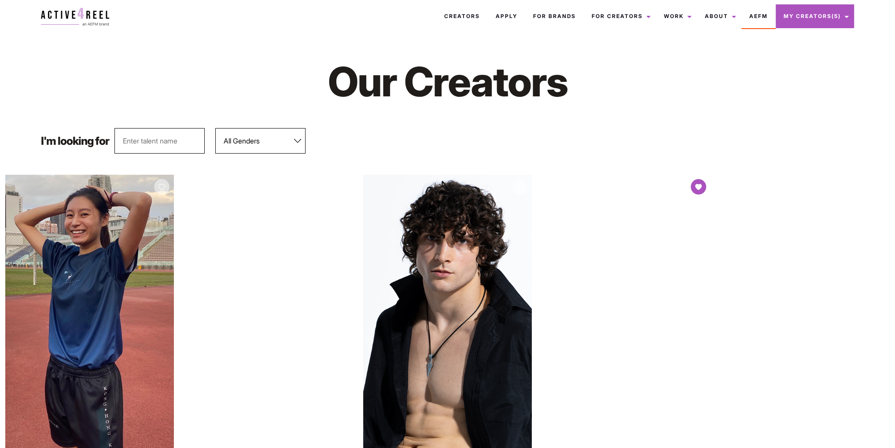
click at [277, 133] on select "All Genders [DEMOGRAPHIC_DATA] [DEMOGRAPHIC_DATA]" at bounding box center [260, 141] width 90 height 26
select select "563"
click at [215, 128] on select "All Genders [DEMOGRAPHIC_DATA] [DEMOGRAPHIC_DATA]" at bounding box center [260, 141] width 90 height 26
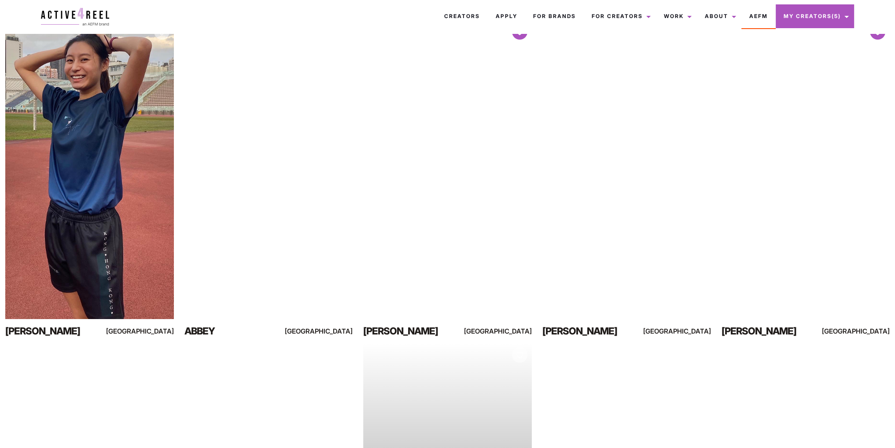
scroll to position [88, 0]
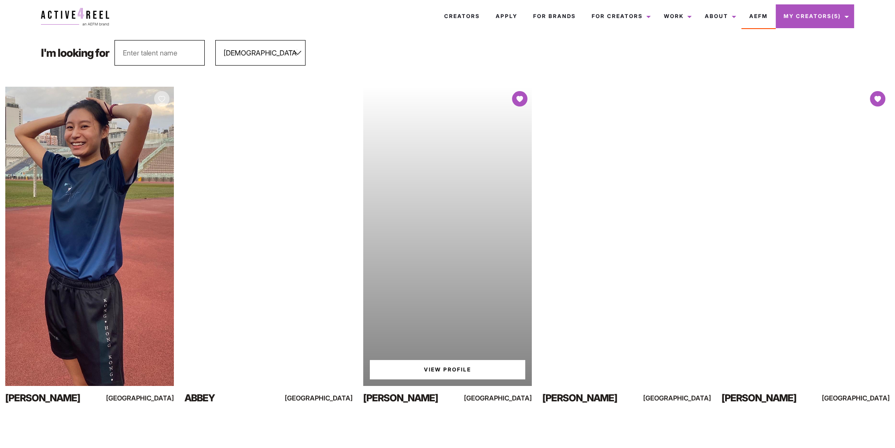
click at [443, 244] on div "Your browser does not support the video tag. View Profile" at bounding box center [447, 236] width 169 height 299
click at [450, 377] on link "View Profile" at bounding box center [447, 369] width 155 height 19
click at [445, 369] on link "View Profile" at bounding box center [447, 369] width 155 height 19
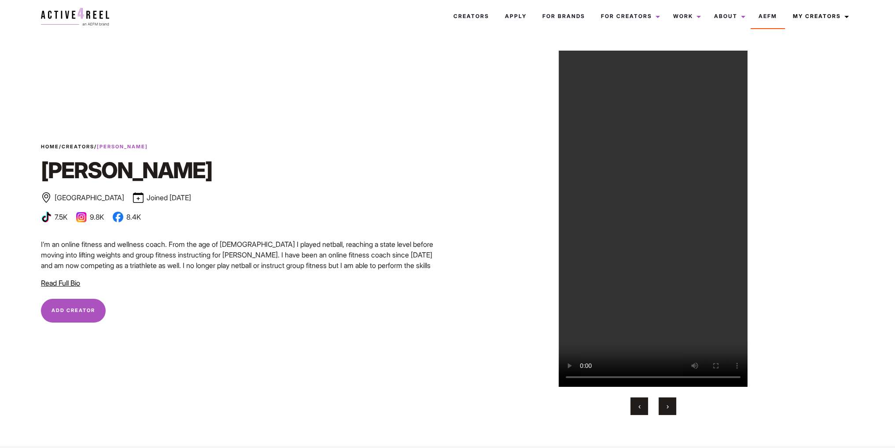
click at [95, 221] on li "9.8K" at bounding box center [90, 217] width 28 height 11
click at [322, 188] on div "Home / Creators / [PERSON_NAME] [PERSON_NAME] Sunshine Coast Joined [DATE] Bron…" at bounding box center [241, 184] width 401 height 82
click at [62, 171] on h1 "[PERSON_NAME]" at bounding box center [241, 170] width 401 height 26
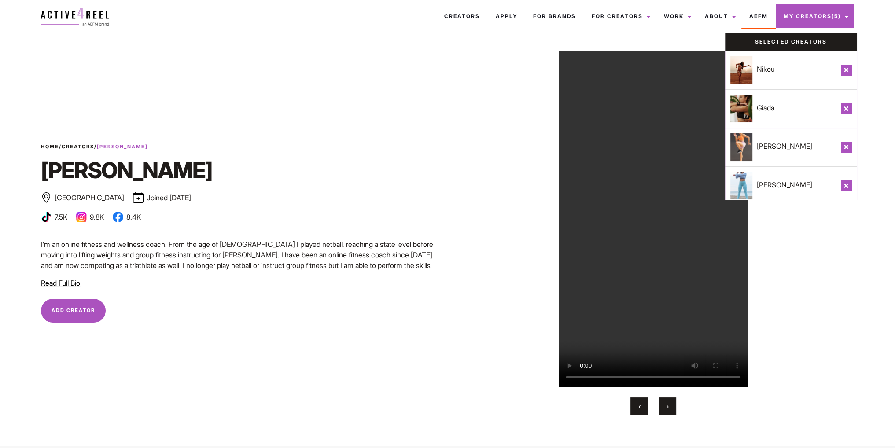
scroll to position [85, 0]
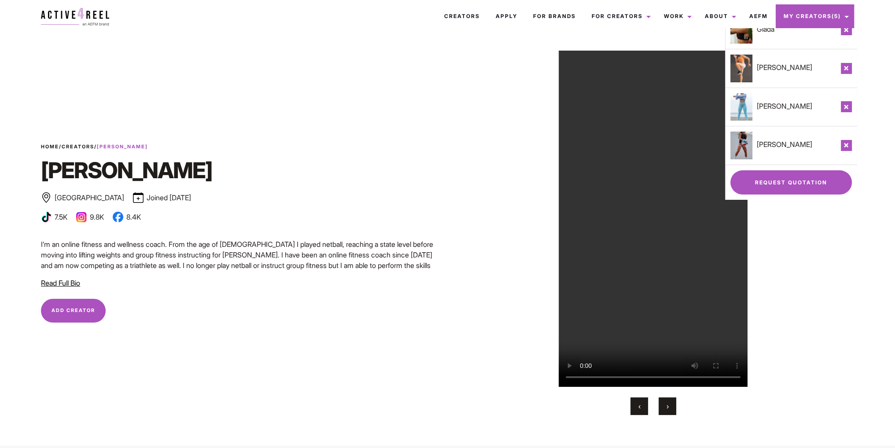
click at [781, 174] on link "Request Quotation" at bounding box center [792, 182] width 122 height 24
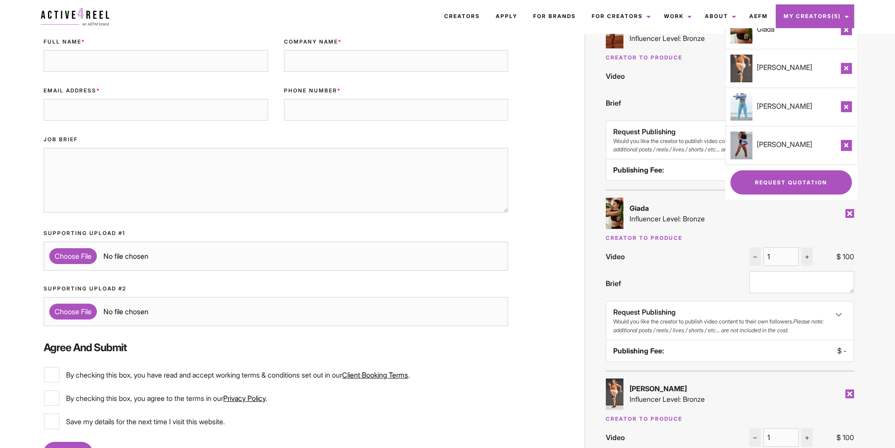
scroll to position [88, 0]
